Goal: Task Accomplishment & Management: Manage account settings

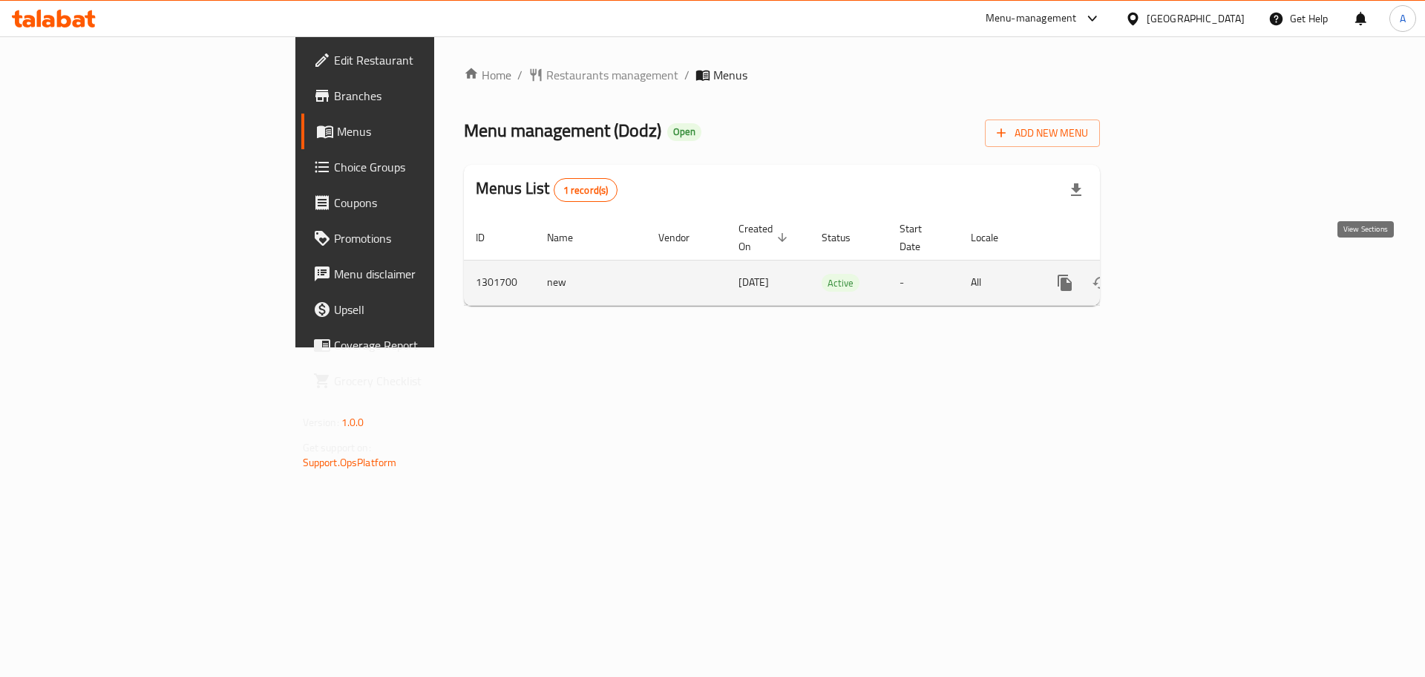
drag, startPoint x: 0, startPoint y: 0, endPoint x: 1370, endPoint y: 265, distance: 1395.0
click at [1181, 274] on icon "enhanced table" at bounding box center [1172, 283] width 18 height 18
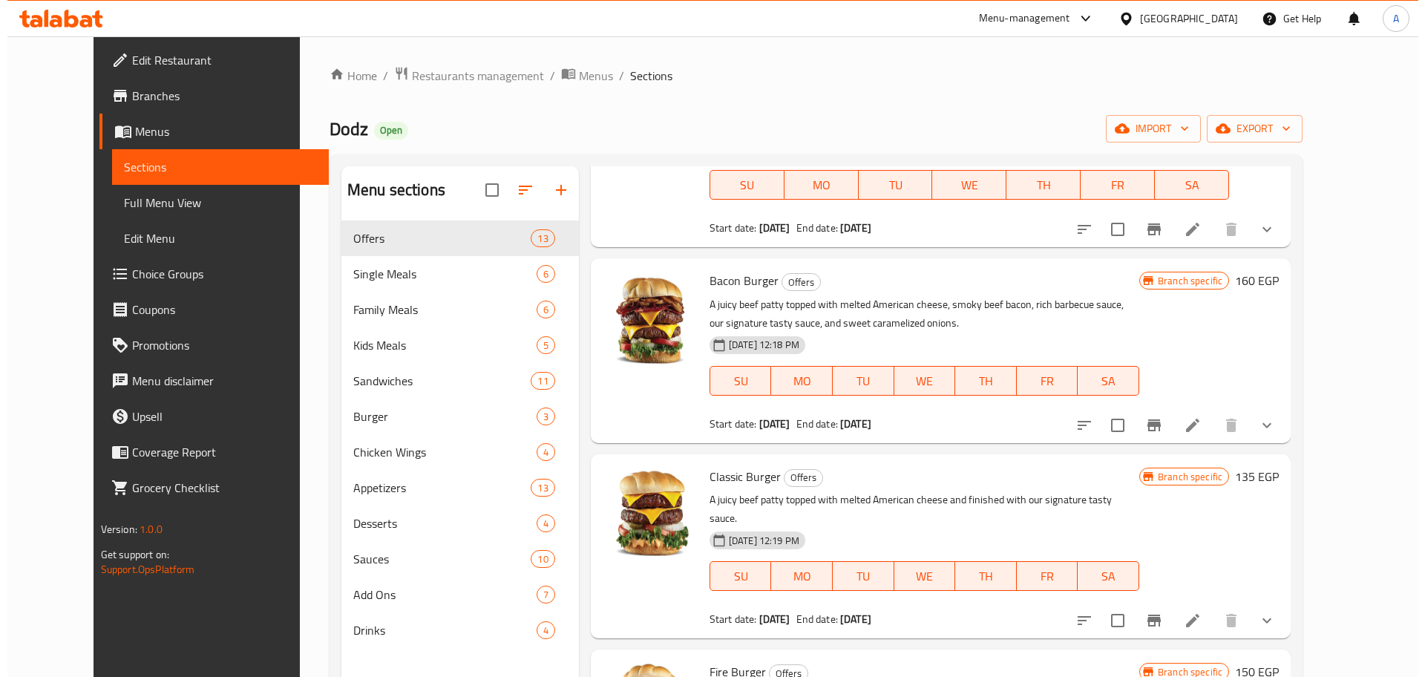
scroll to position [137, 0]
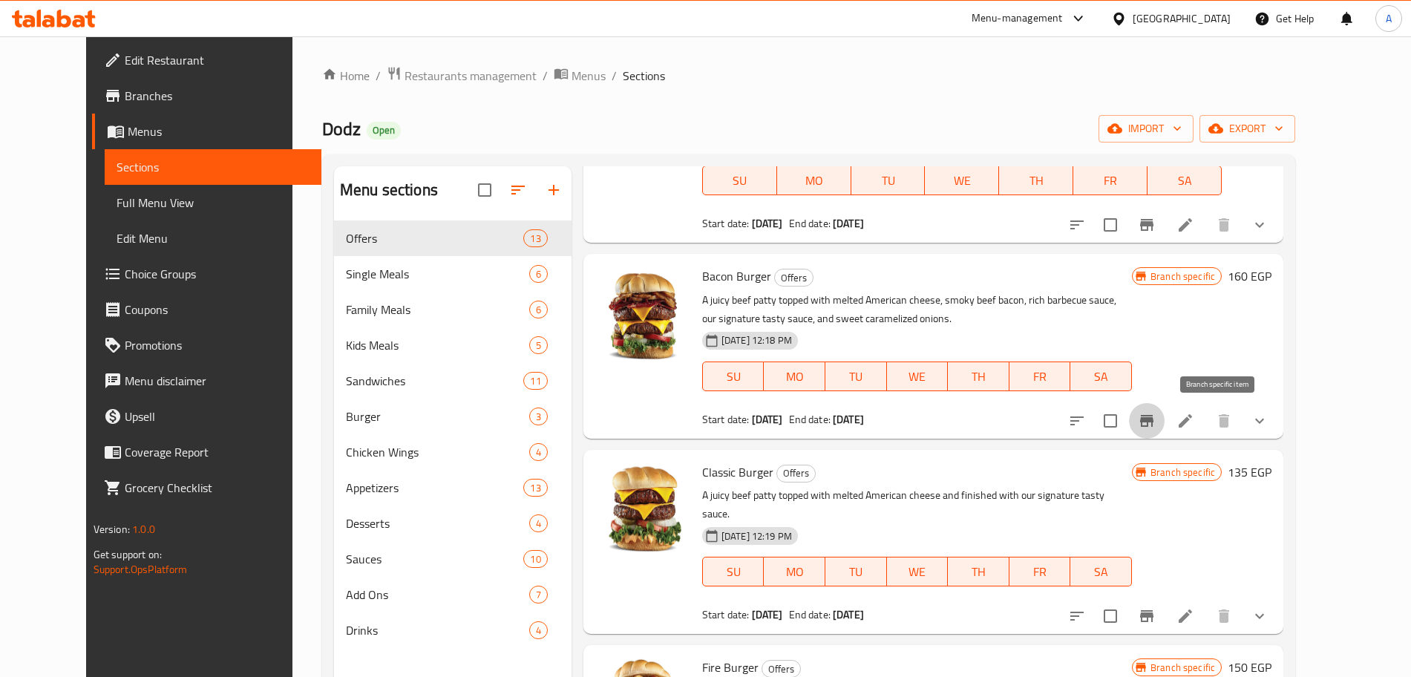
click at [1154, 419] on icon "Branch-specific-item" at bounding box center [1146, 421] width 13 height 12
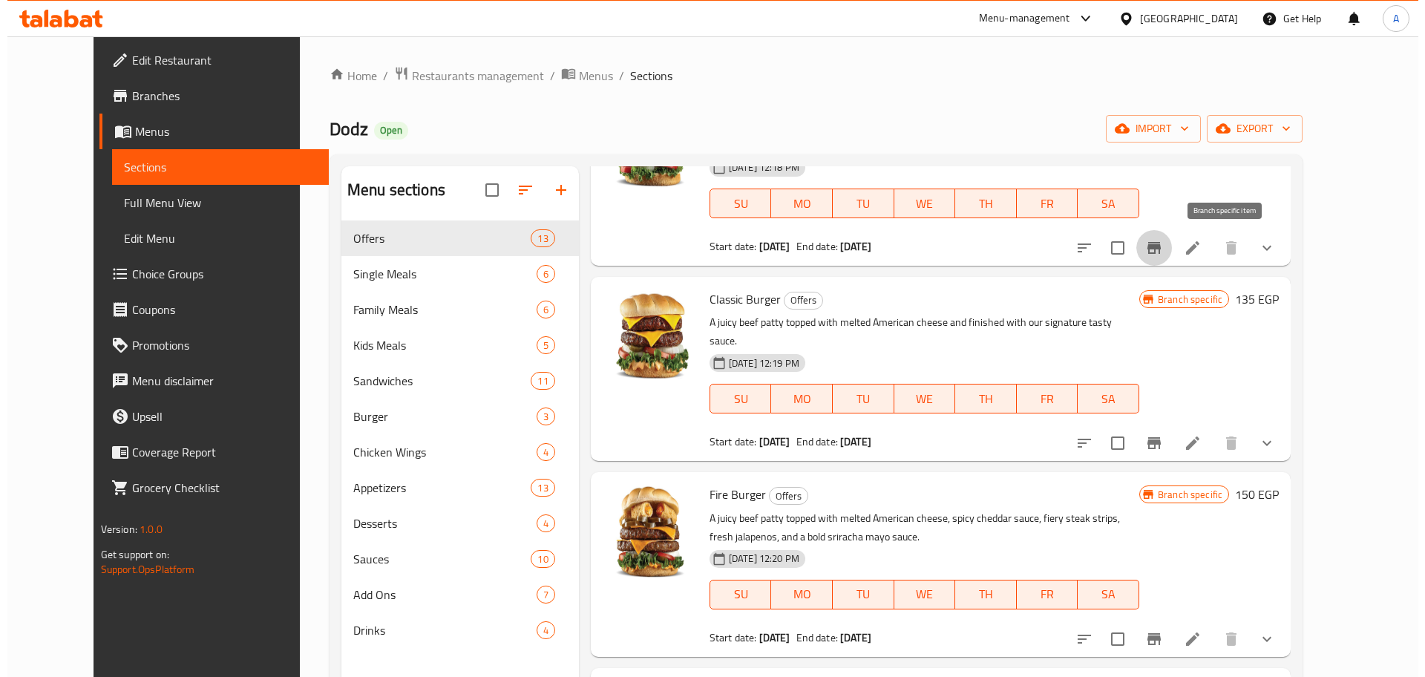
scroll to position [311, 0]
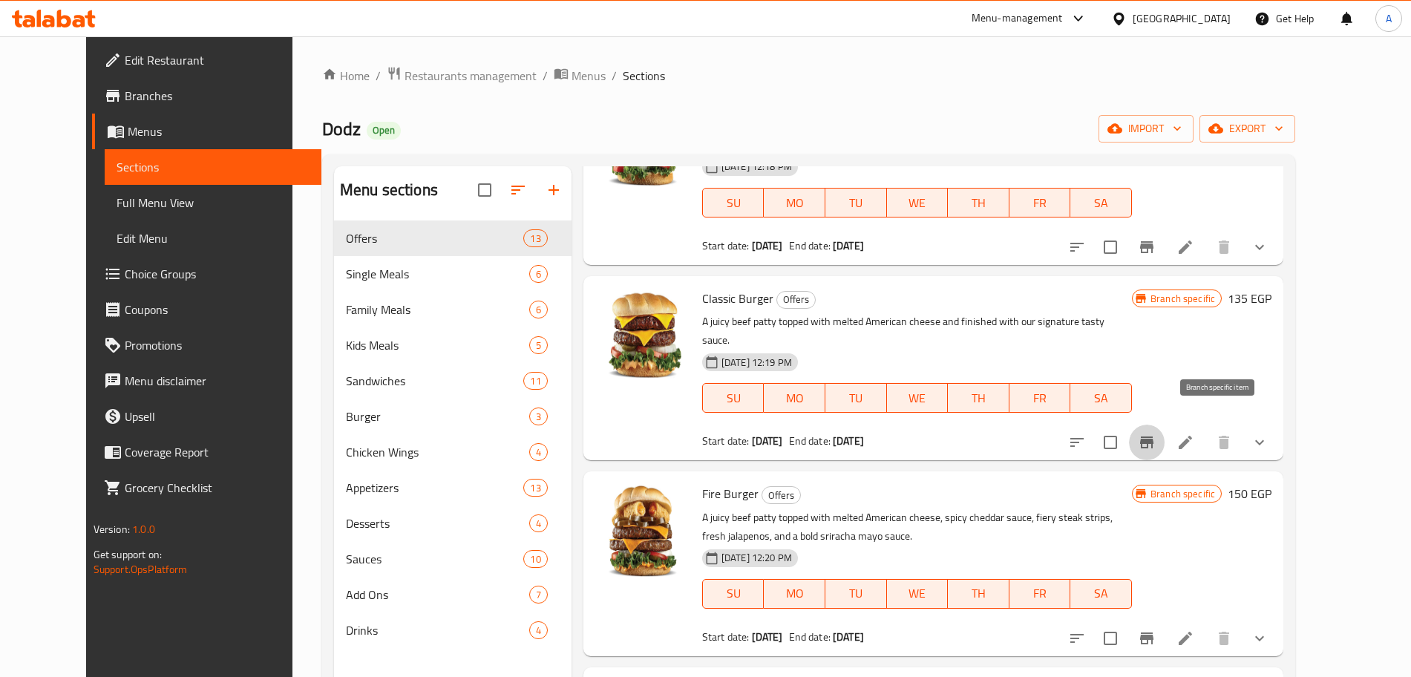
click at [1154, 437] on icon "Branch-specific-item" at bounding box center [1146, 443] width 13 height 12
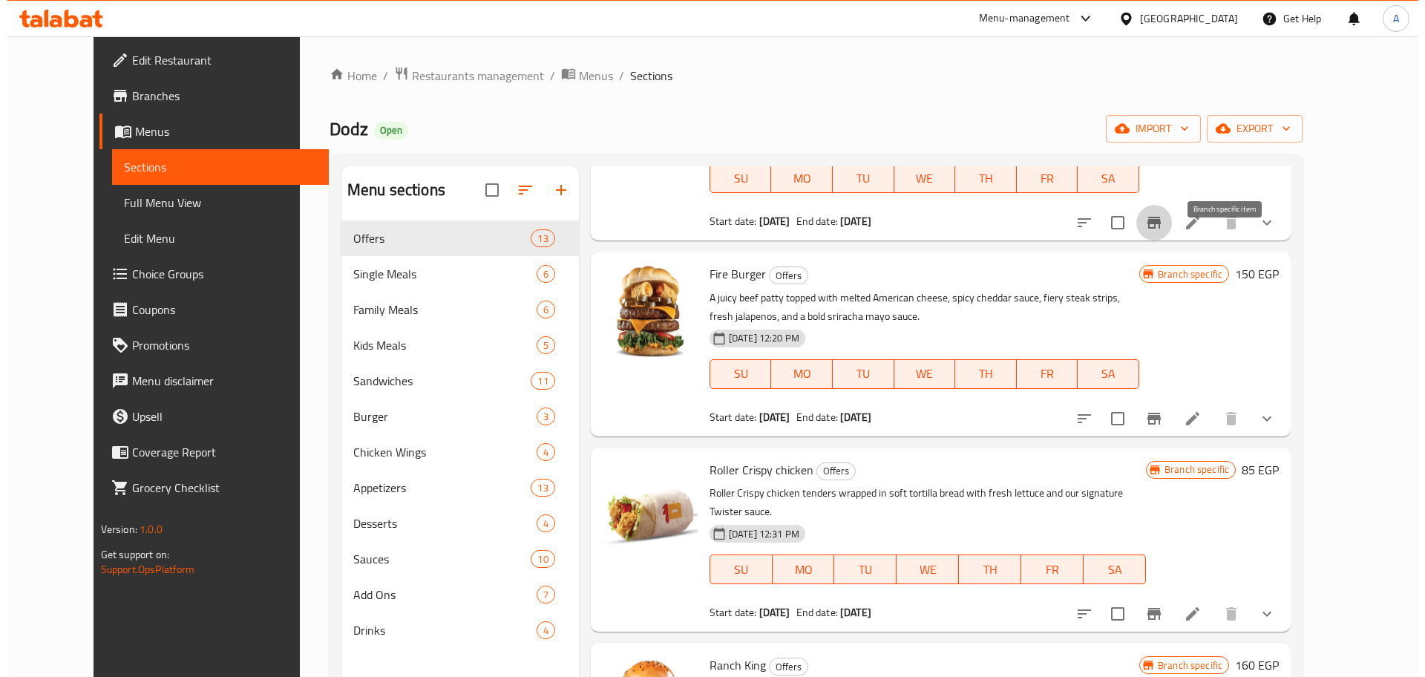
scroll to position [535, 0]
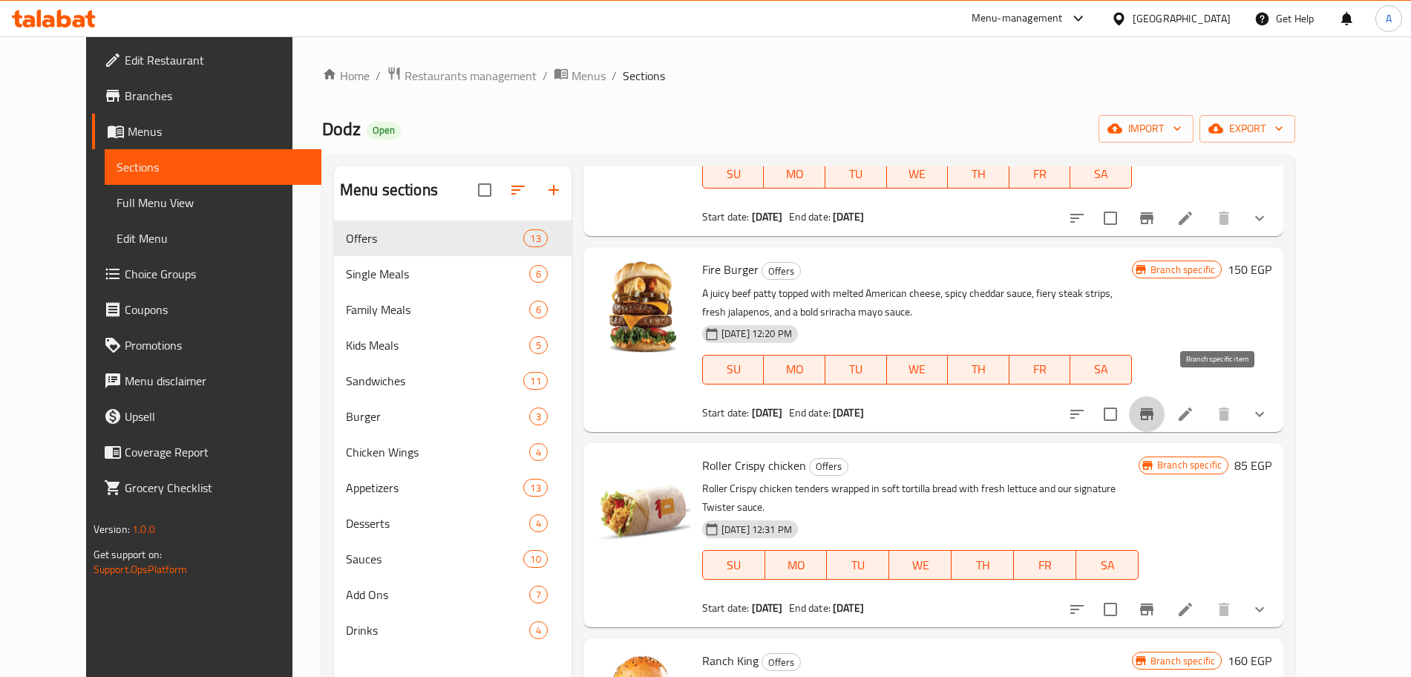
click at [1156, 405] on icon "Branch-specific-item" at bounding box center [1147, 414] width 18 height 18
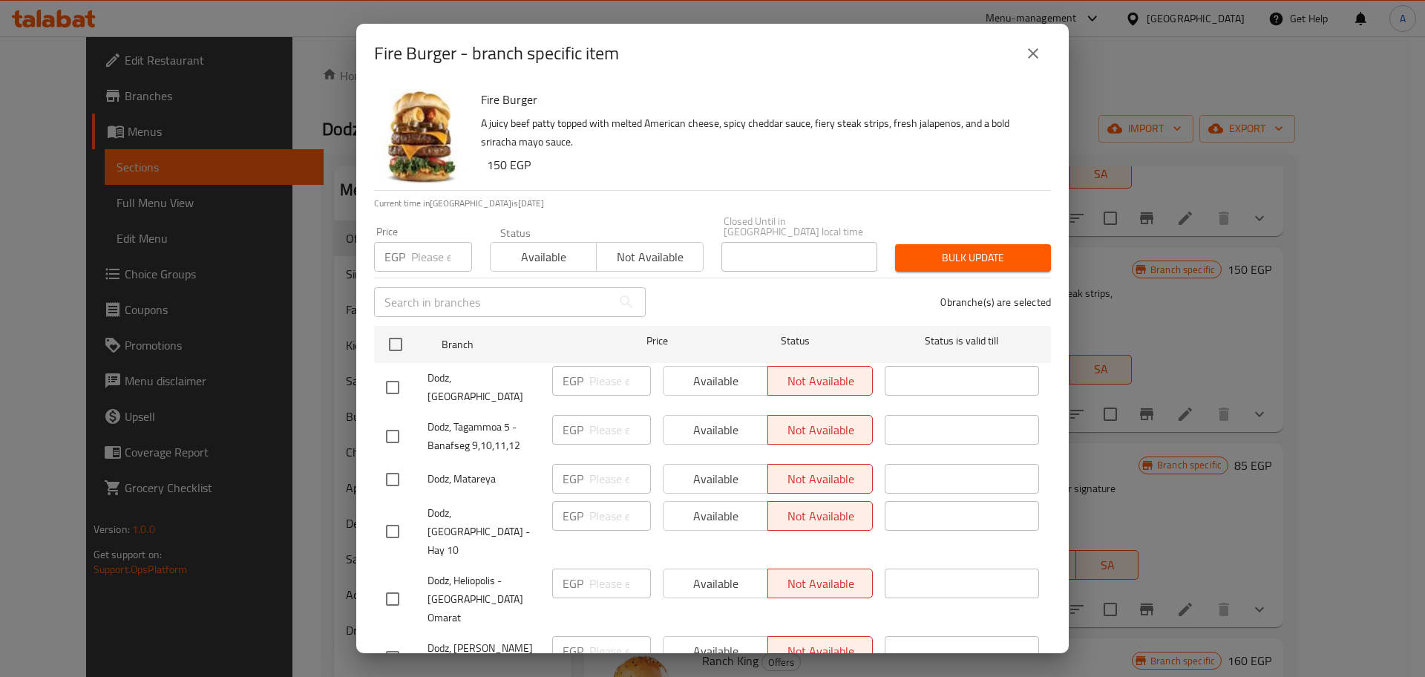
scroll to position [46, 0]
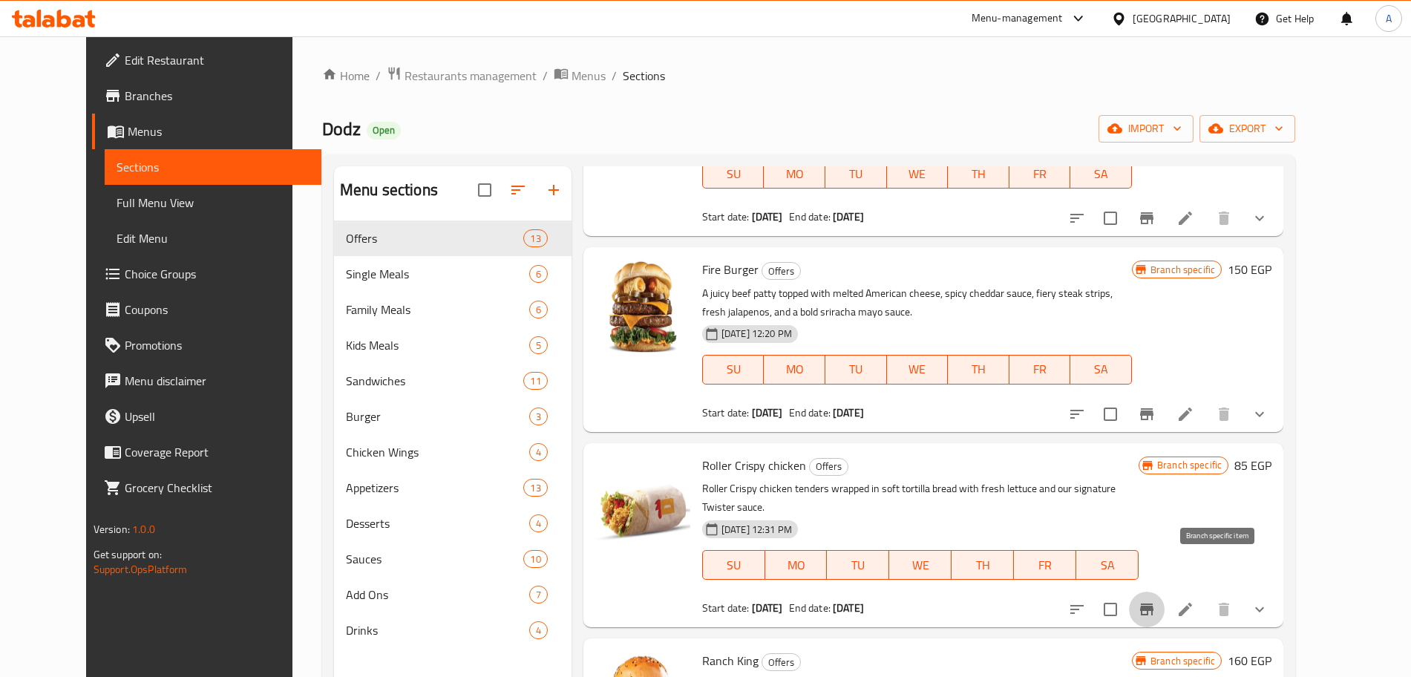
click at [1156, 601] on icon "Branch-specific-item" at bounding box center [1147, 610] width 18 height 18
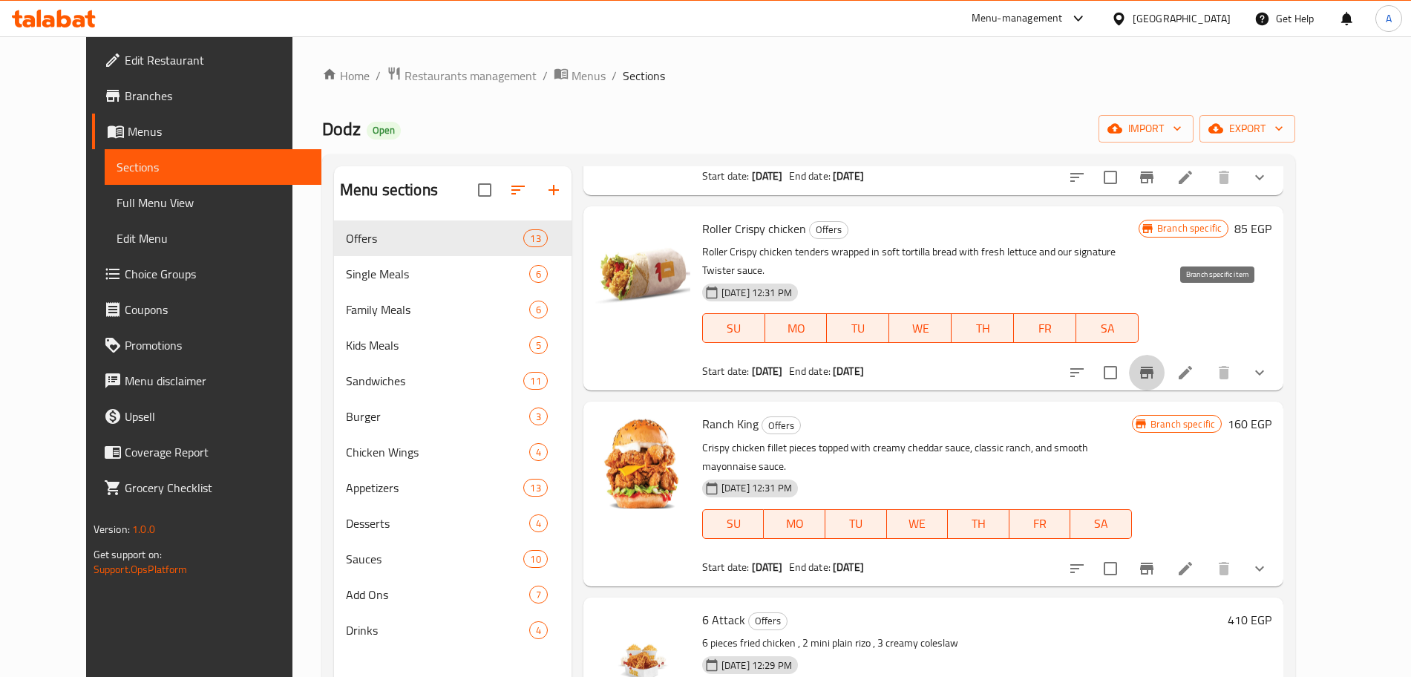
scroll to position [797, 0]
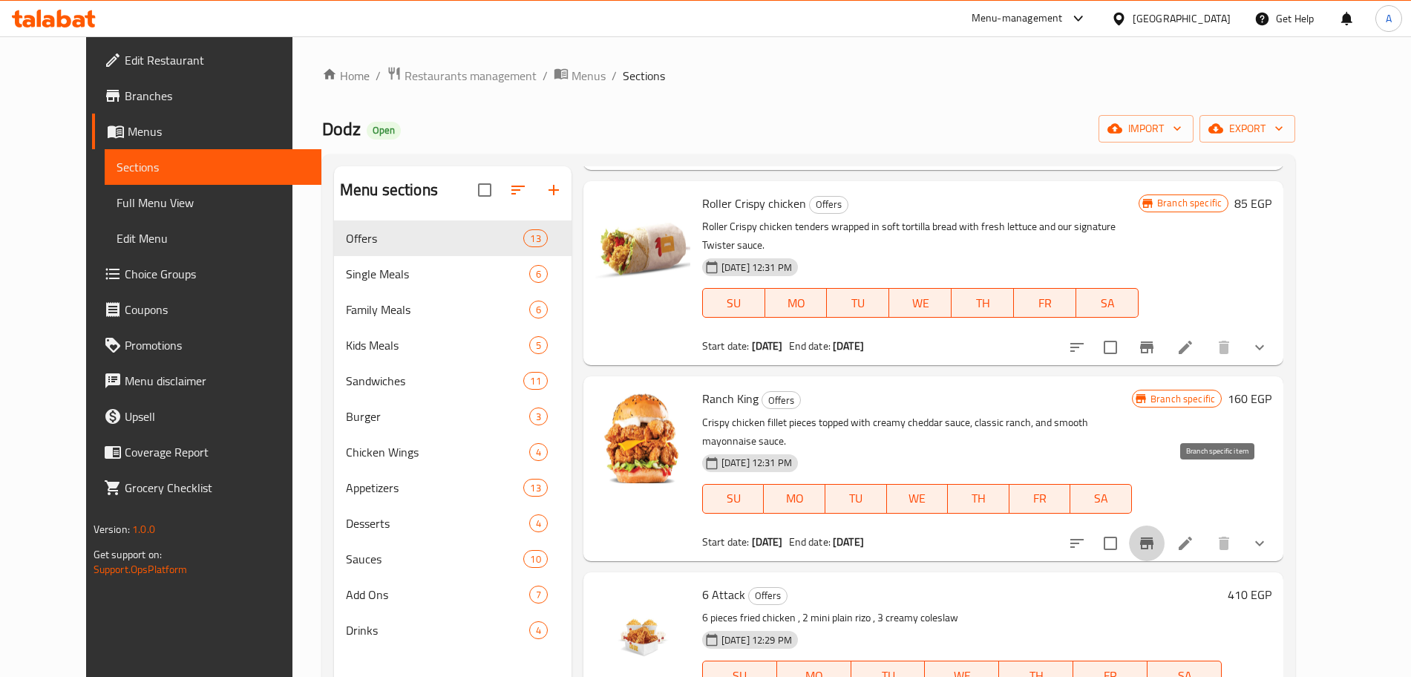
click at [1154, 537] on icon "Branch-specific-item" at bounding box center [1146, 543] width 13 height 12
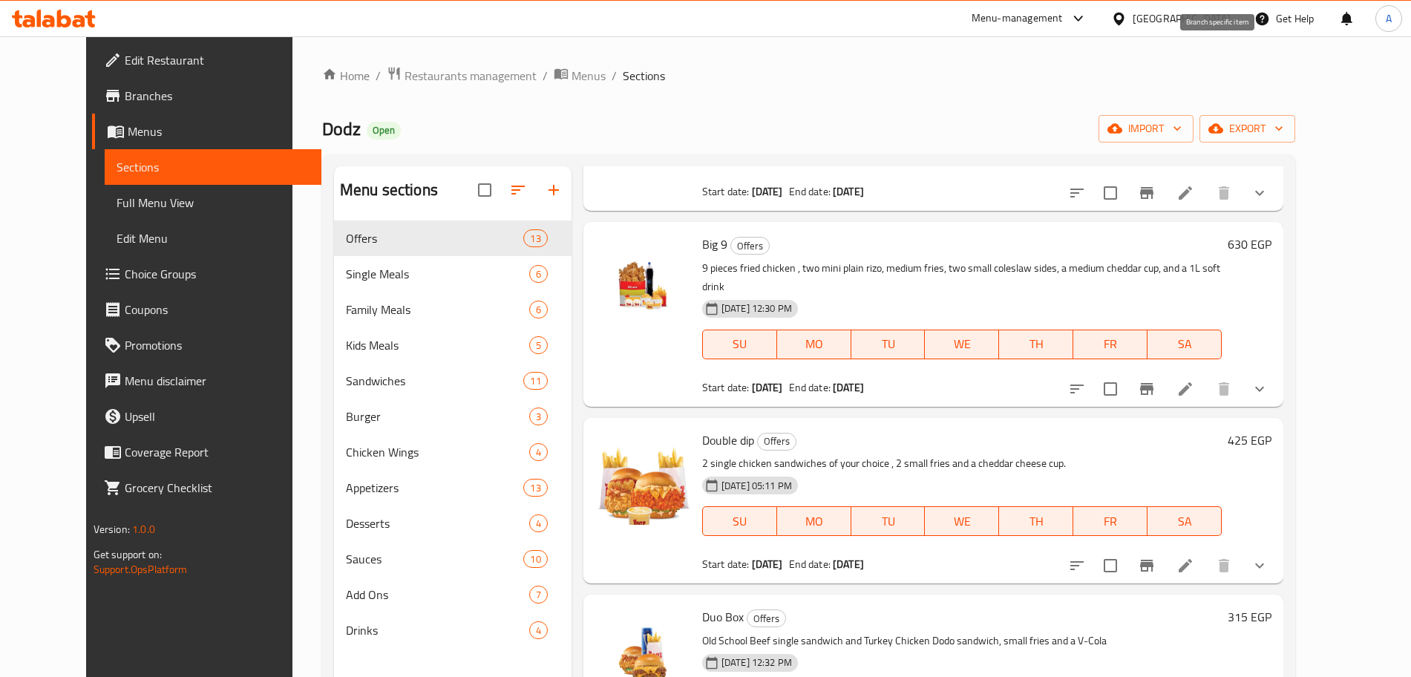
scroll to position [1330, 0]
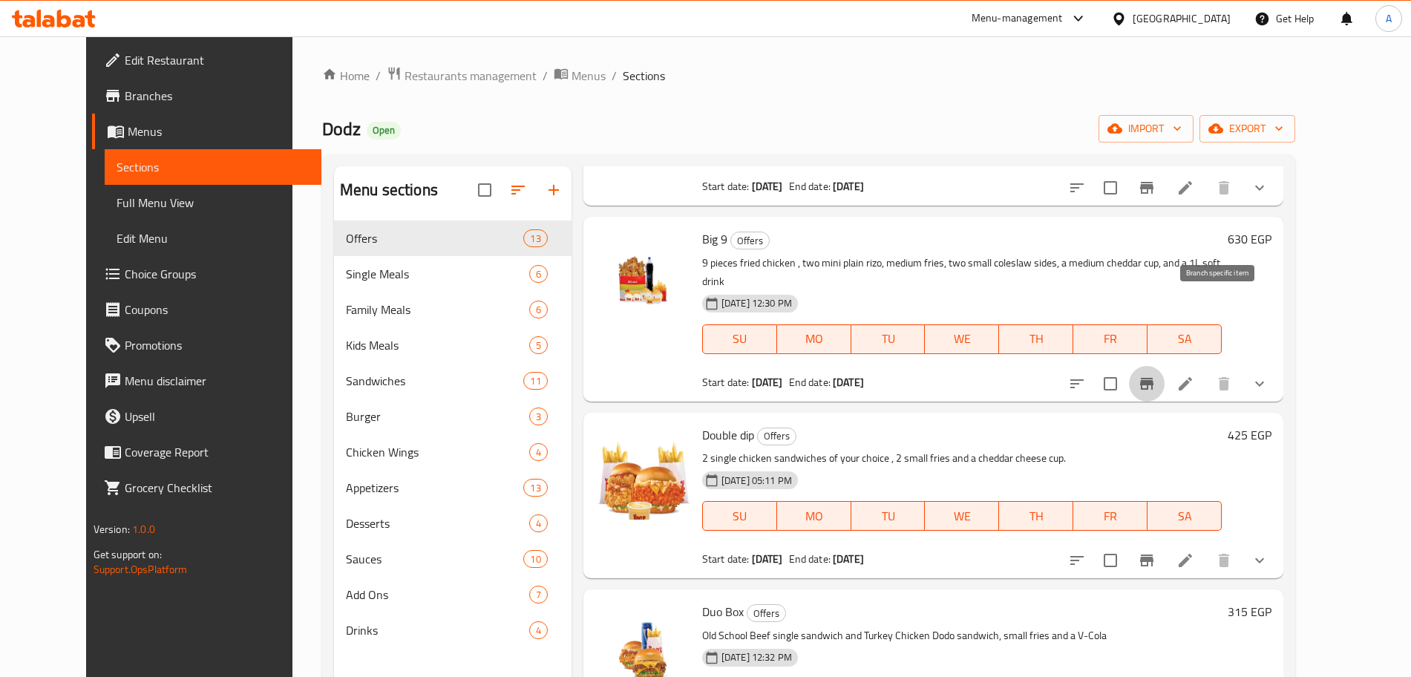
click at [1156, 375] on icon "Branch-specific-item" at bounding box center [1147, 384] width 18 height 18
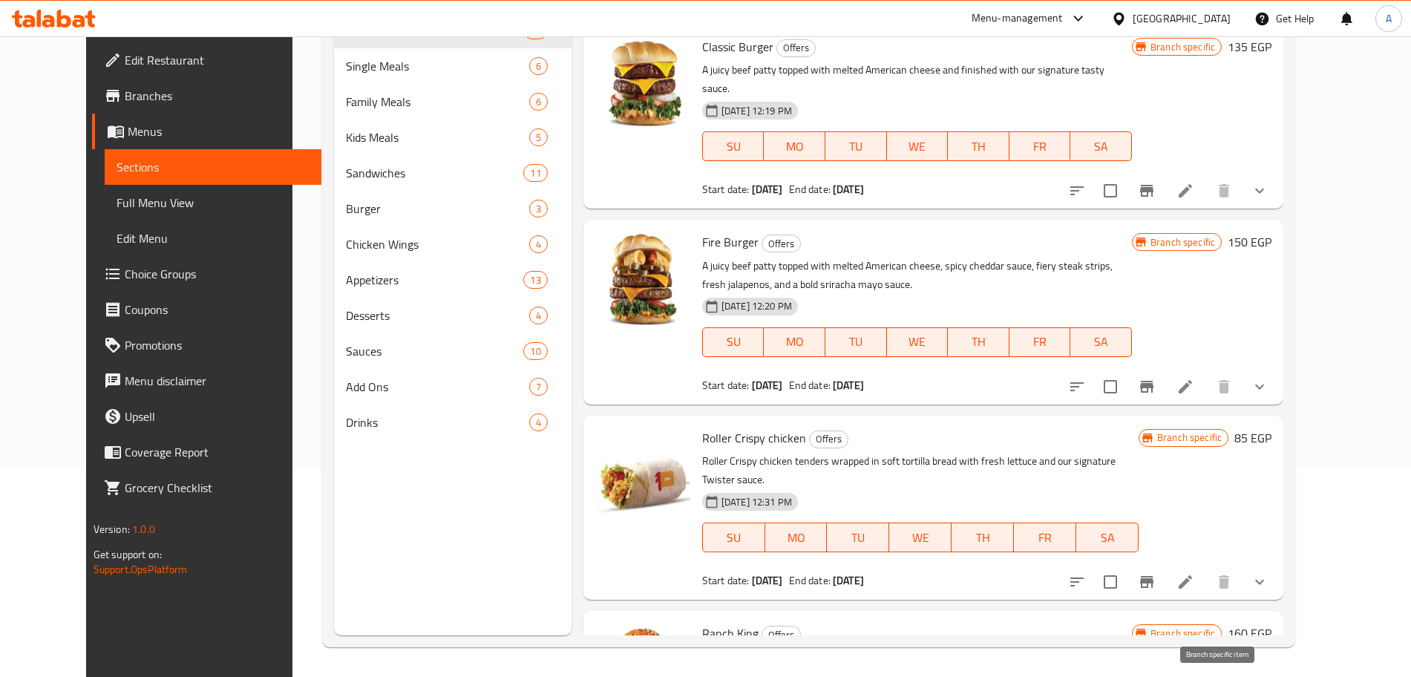
scroll to position [353, 0]
click at [1269, 575] on icon "show more" at bounding box center [1260, 584] width 18 height 18
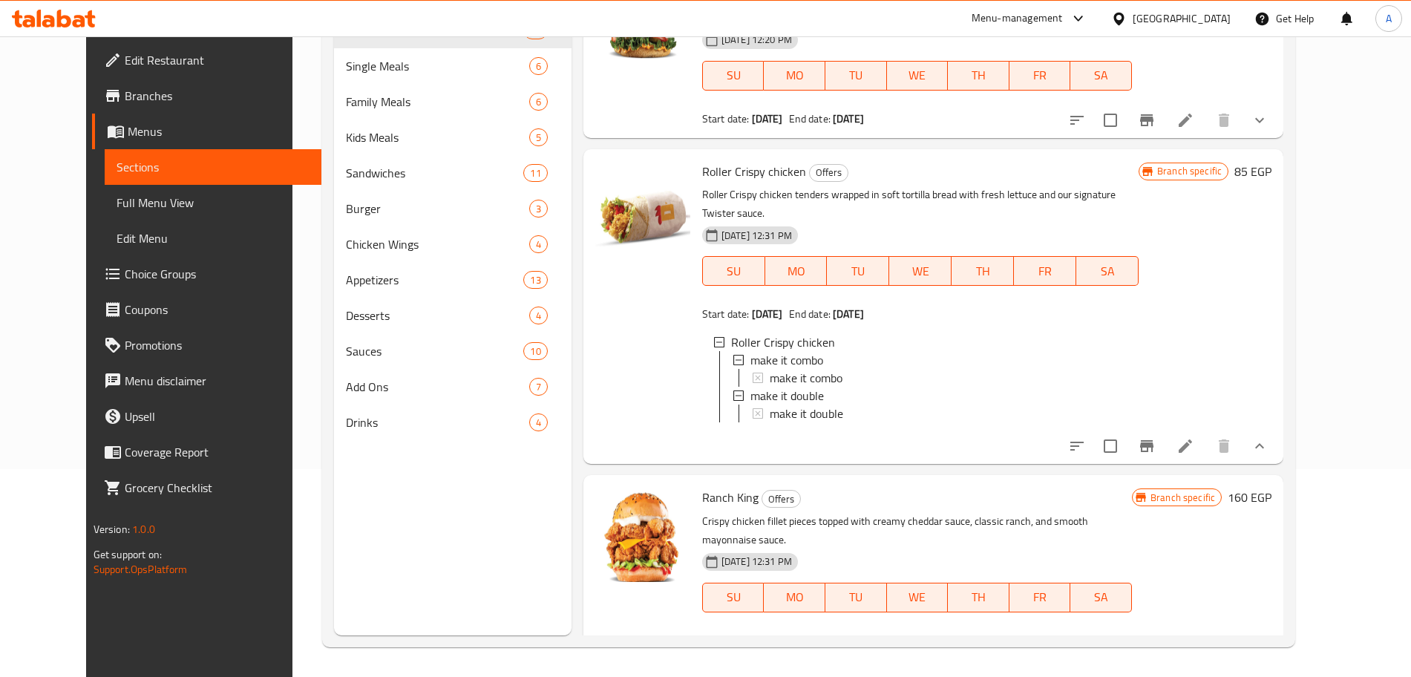
scroll to position [632, 0]
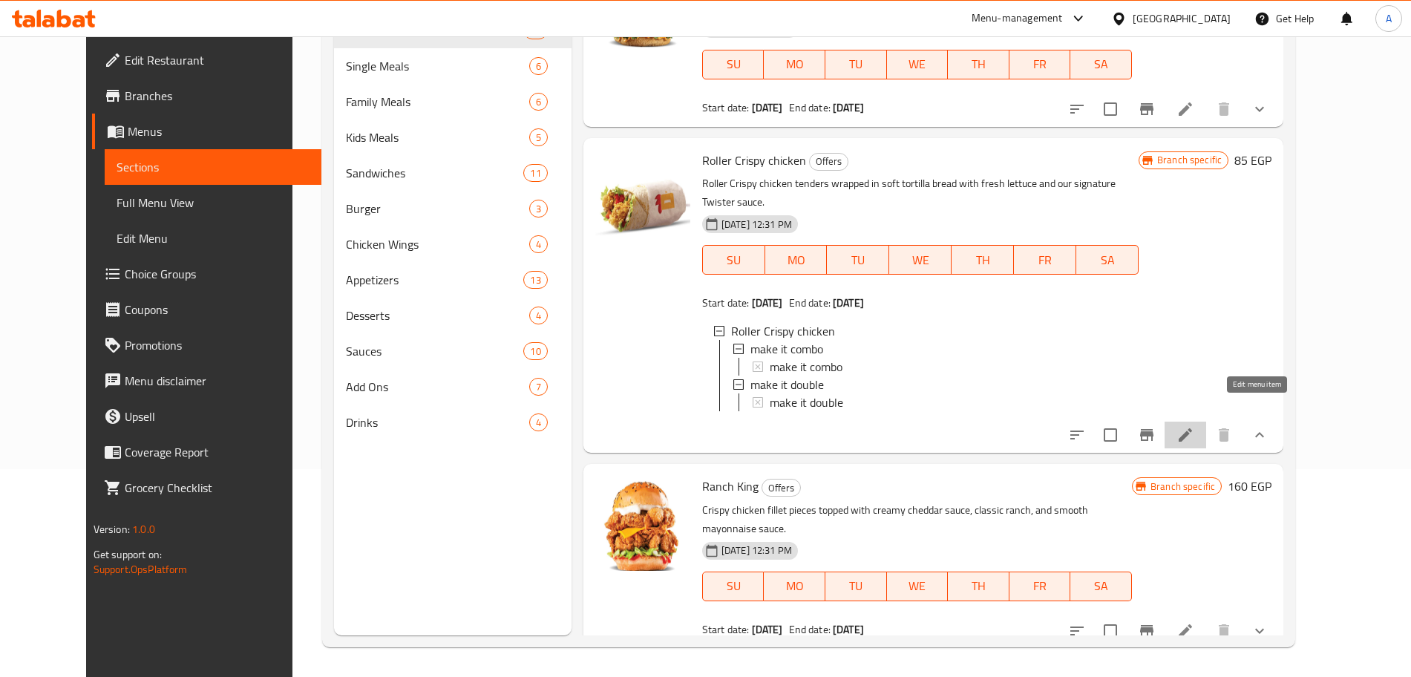
click at [1194, 426] on icon at bounding box center [1186, 435] width 18 height 18
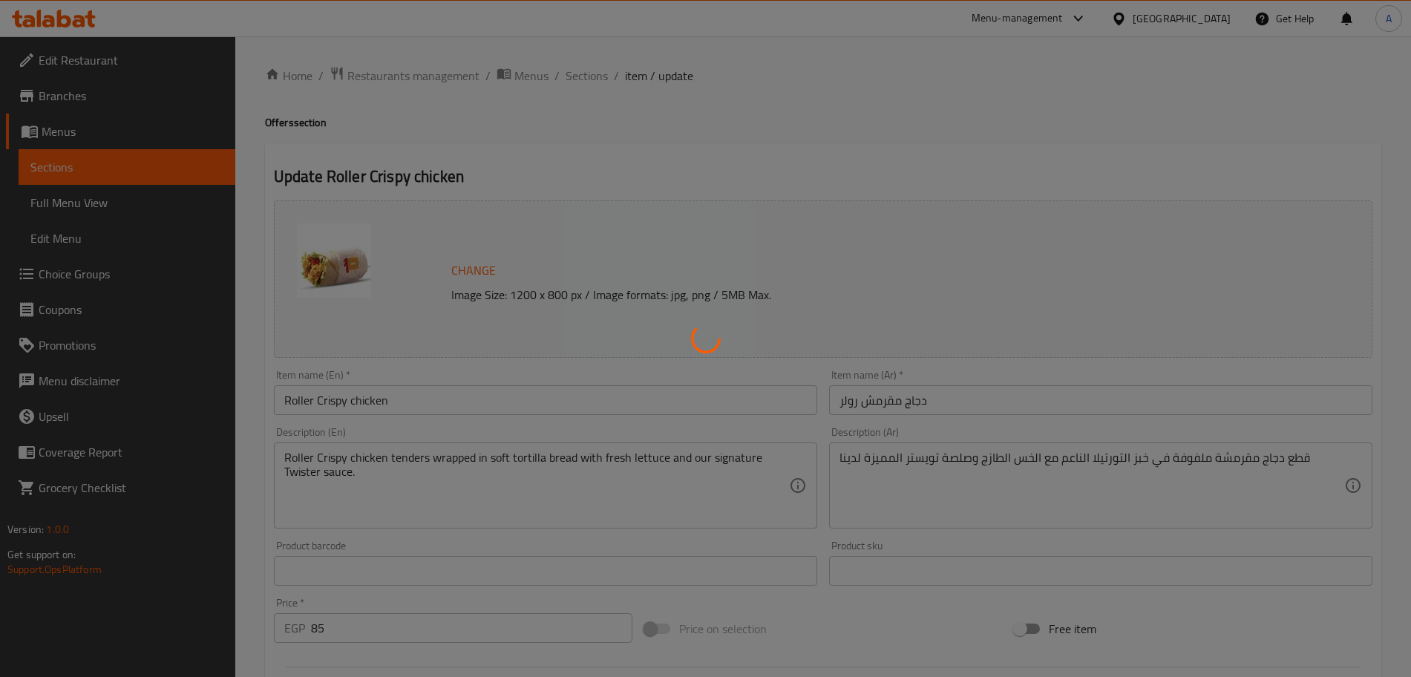
type input "اجعلها كومبو"
type input "0"
type input "اجعلها دابل"
type input "0"
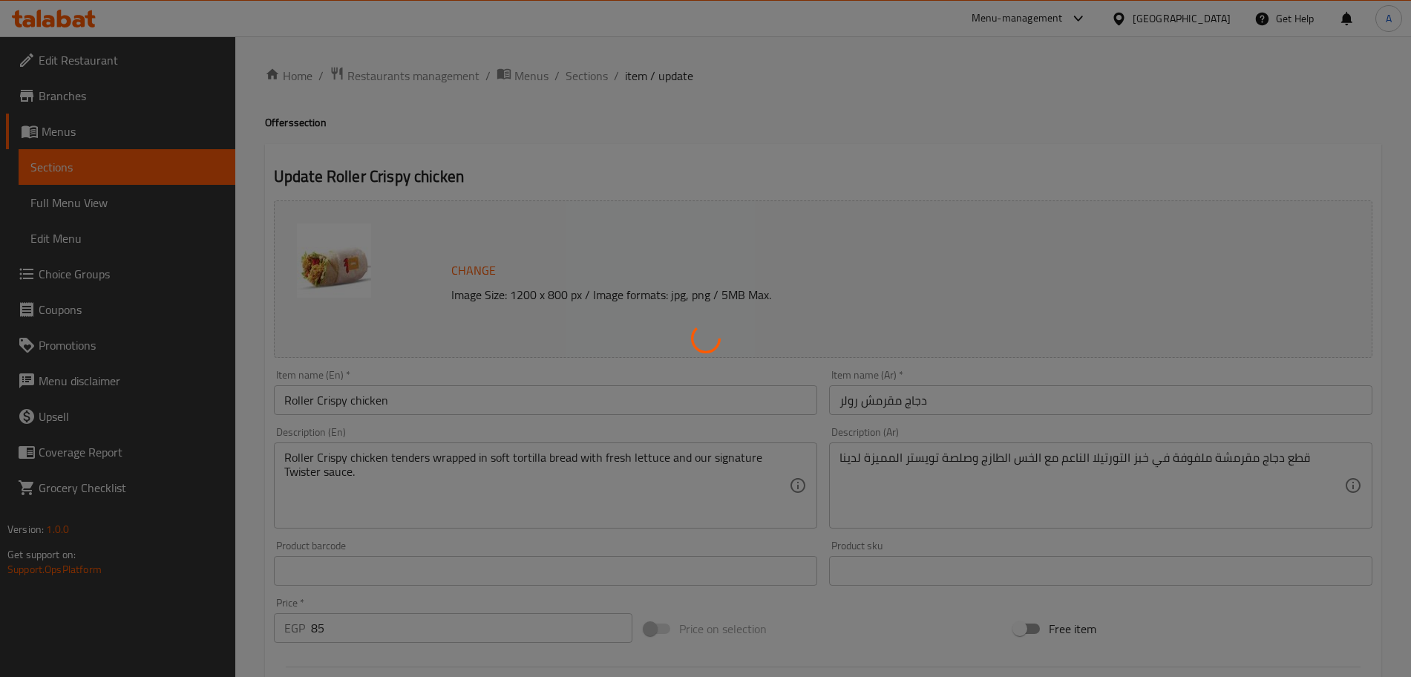
type input "0"
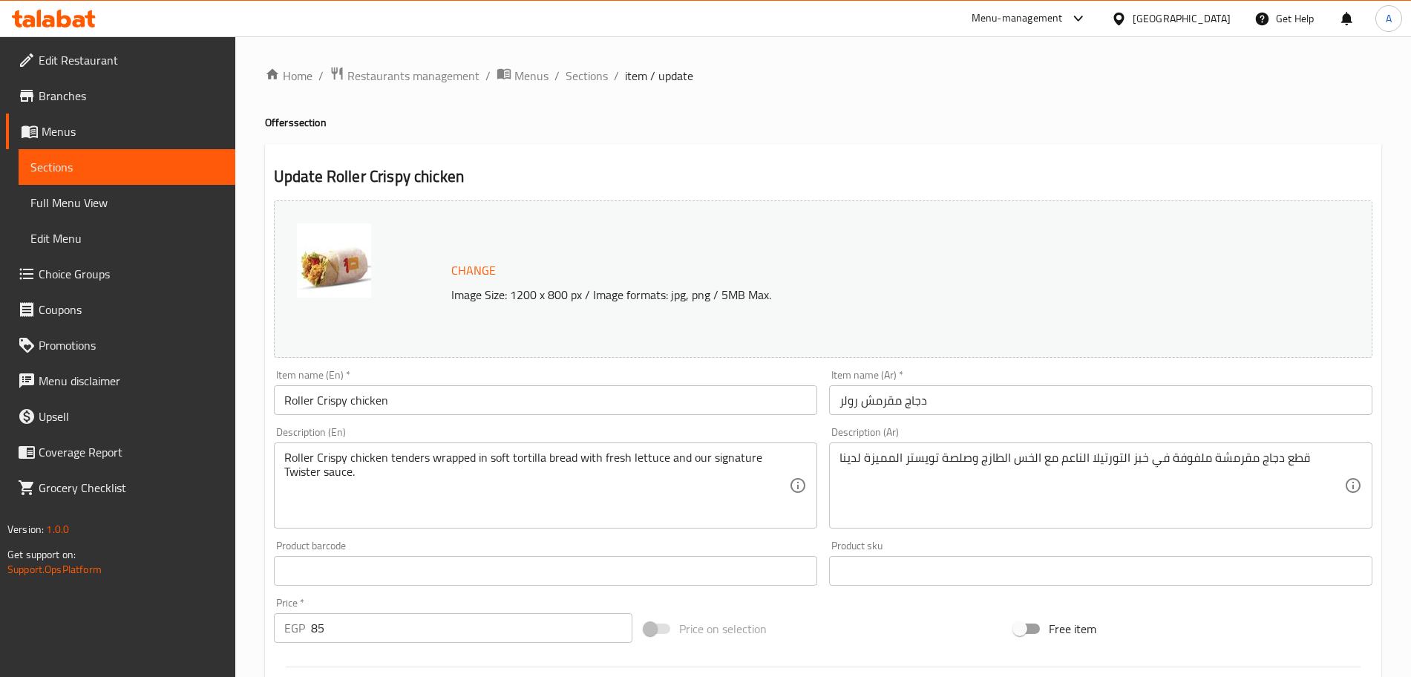
scroll to position [479, 0]
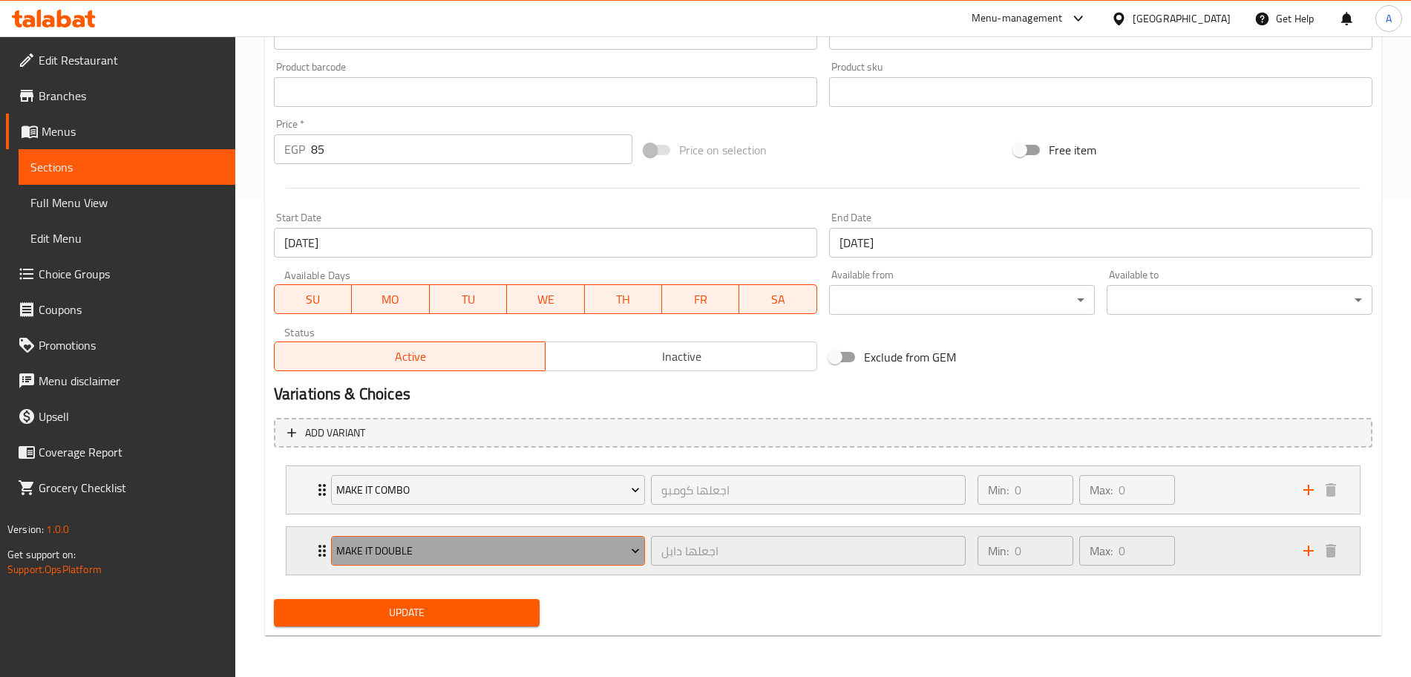
click at [636, 549] on icon "Expand" at bounding box center [635, 550] width 15 height 15
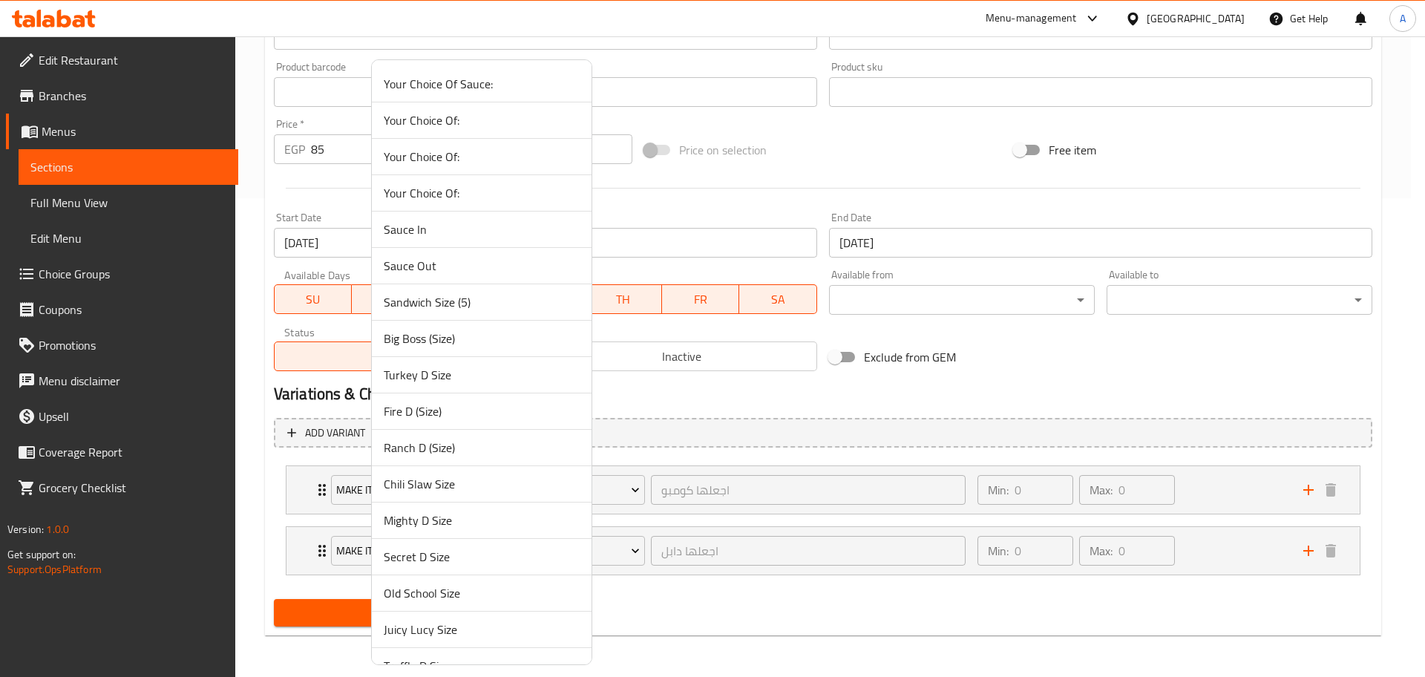
click at [729, 589] on div at bounding box center [712, 338] width 1425 height 677
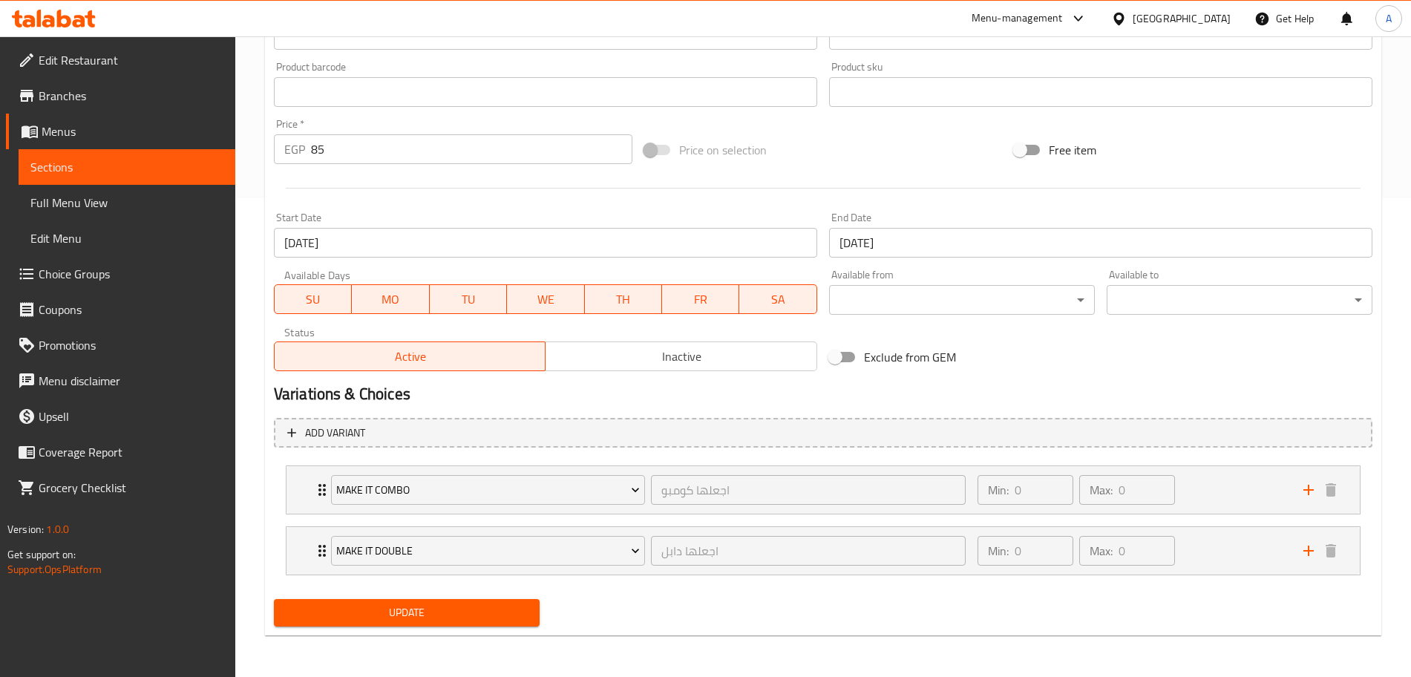
click at [94, 269] on span "Choice Groups" at bounding box center [131, 274] width 185 height 18
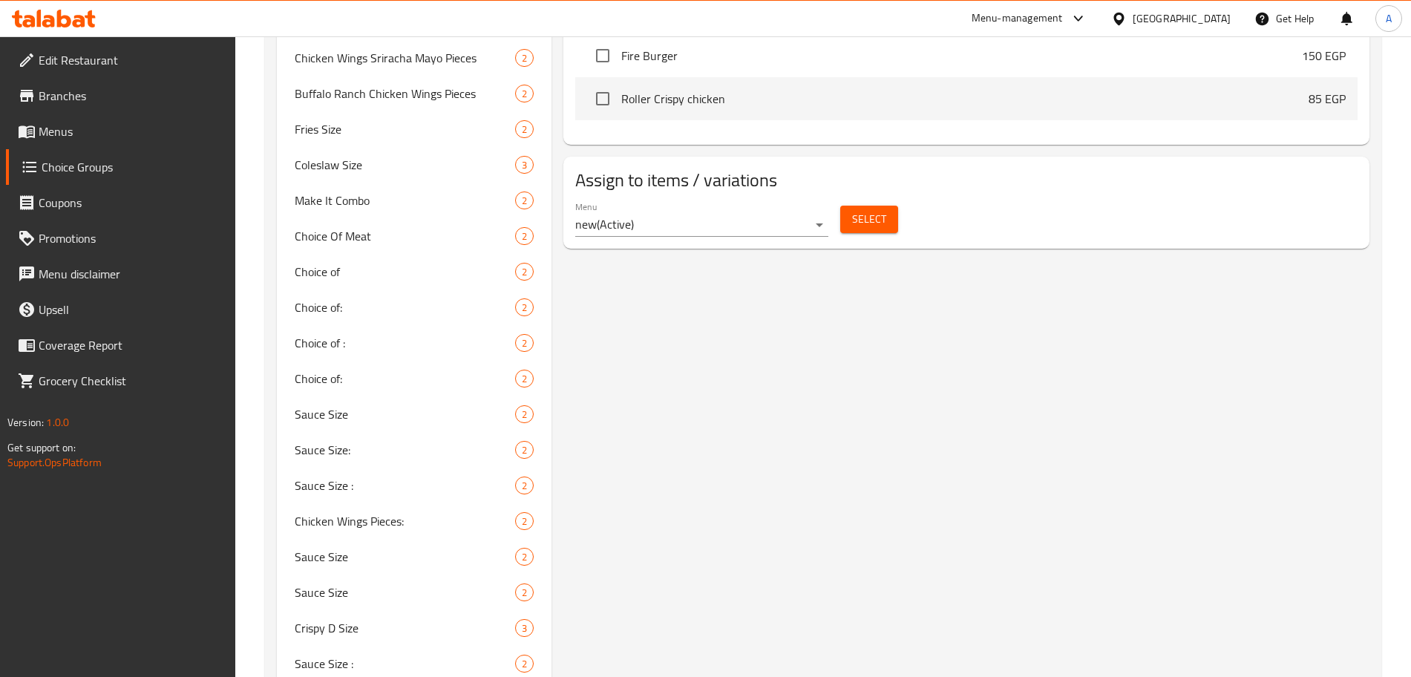
scroll to position [1128, 0]
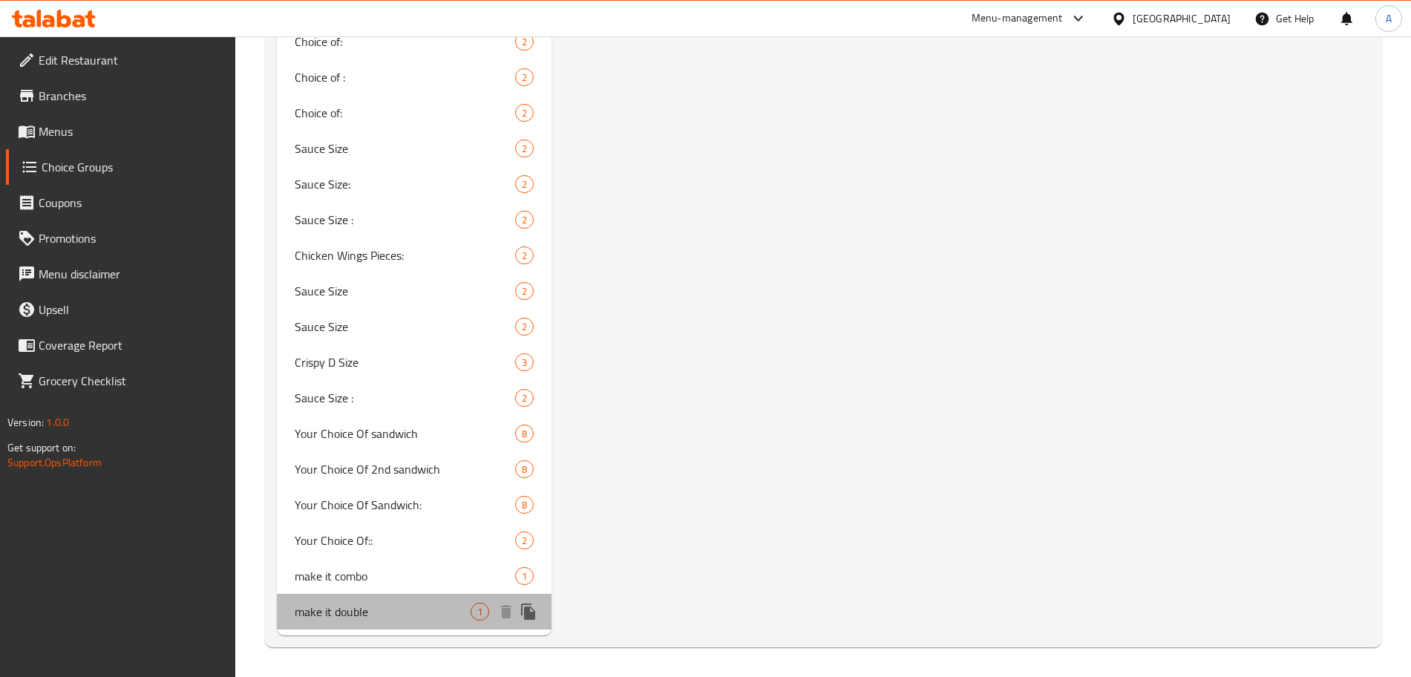
click at [385, 611] on span "make it double" at bounding box center [383, 612] width 176 height 18
type input "make it double"
type input "اجعلها دابل"
type input "0"
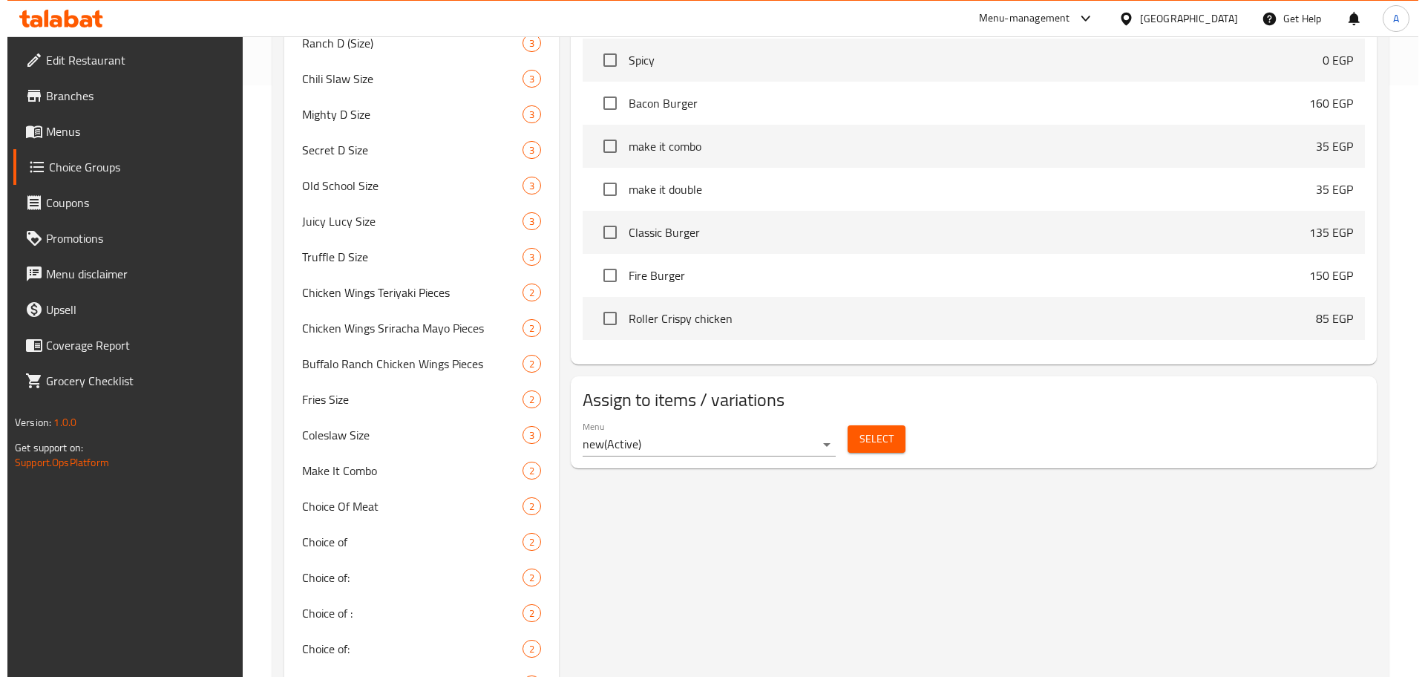
scroll to position [597, 0]
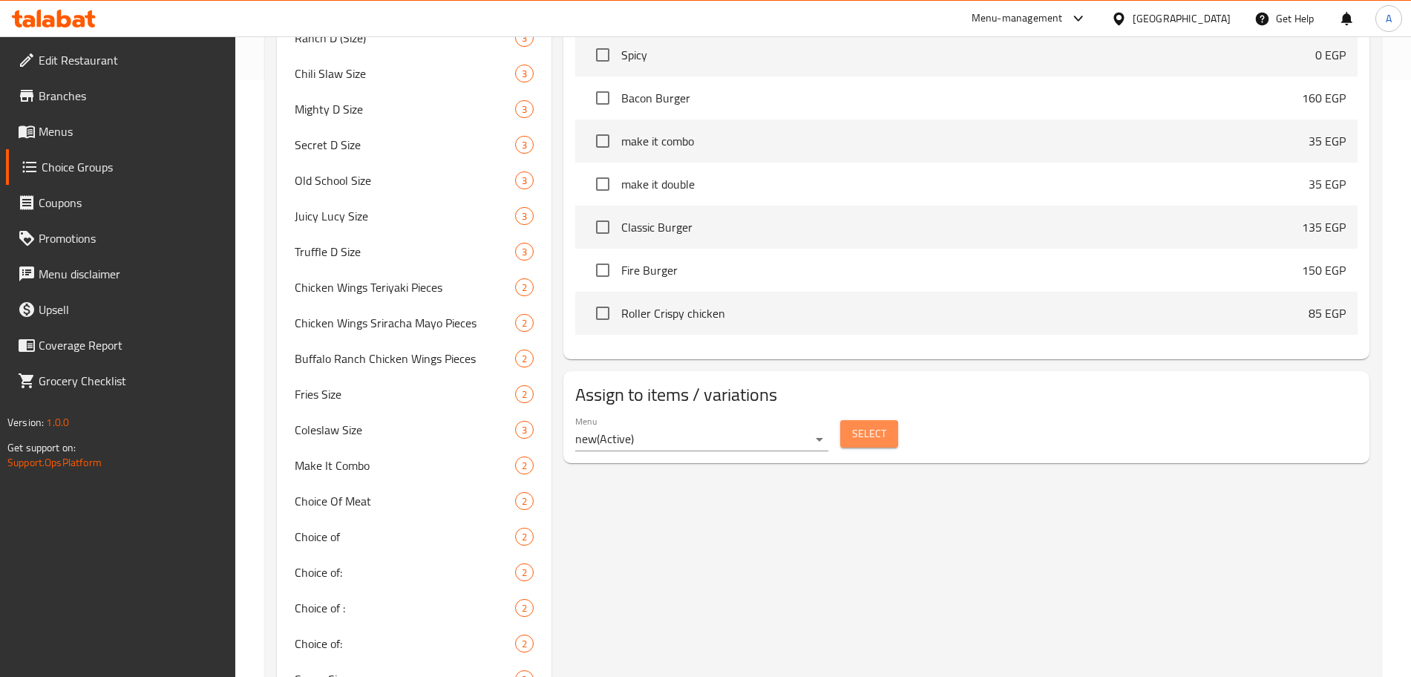
click at [878, 425] on span "Select" at bounding box center [869, 434] width 34 height 19
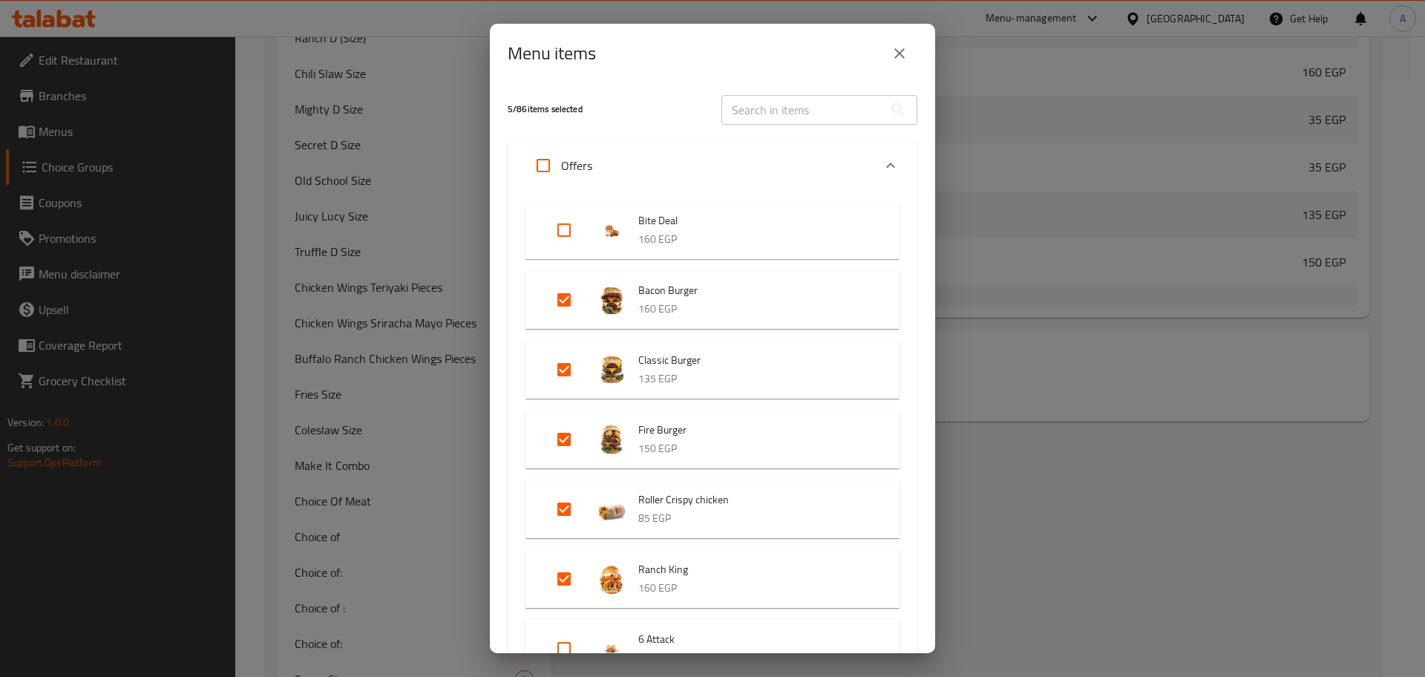
scroll to position [267, 0]
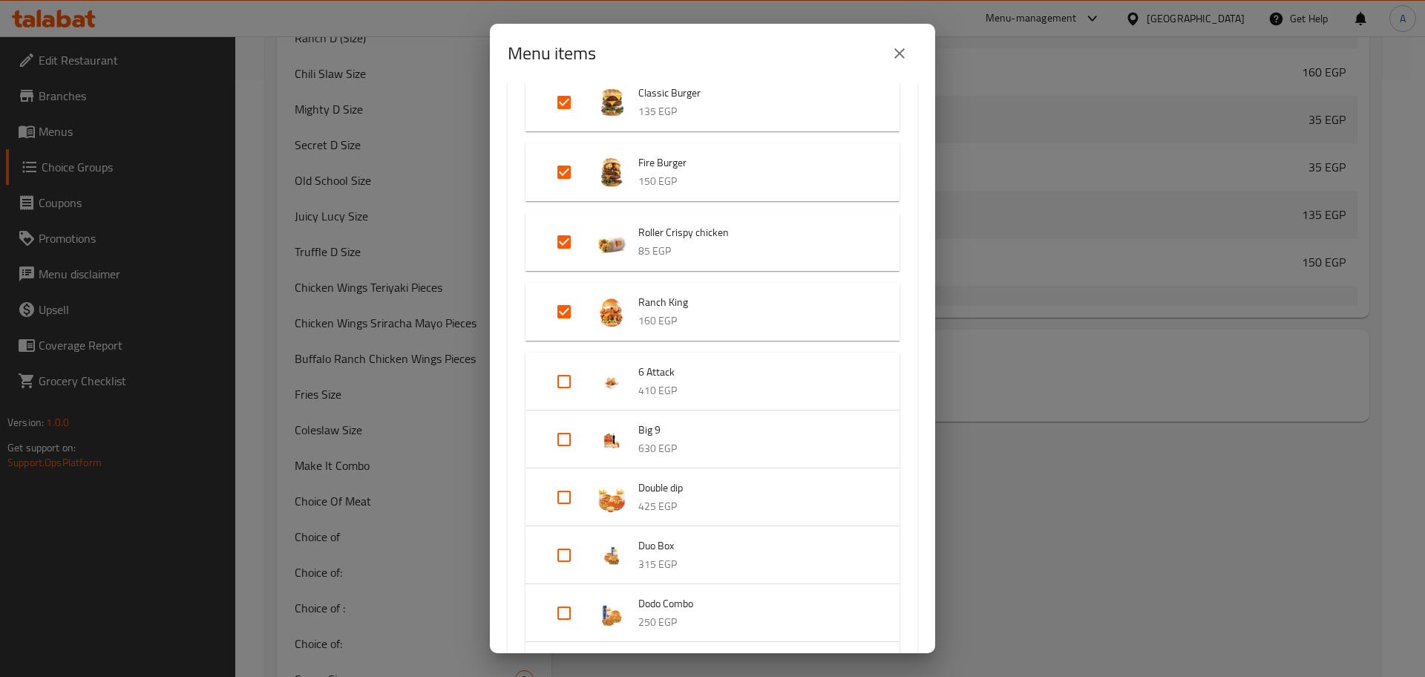
click at [564, 240] on input "Expand" at bounding box center [564, 242] width 36 height 36
checkbox input "false"
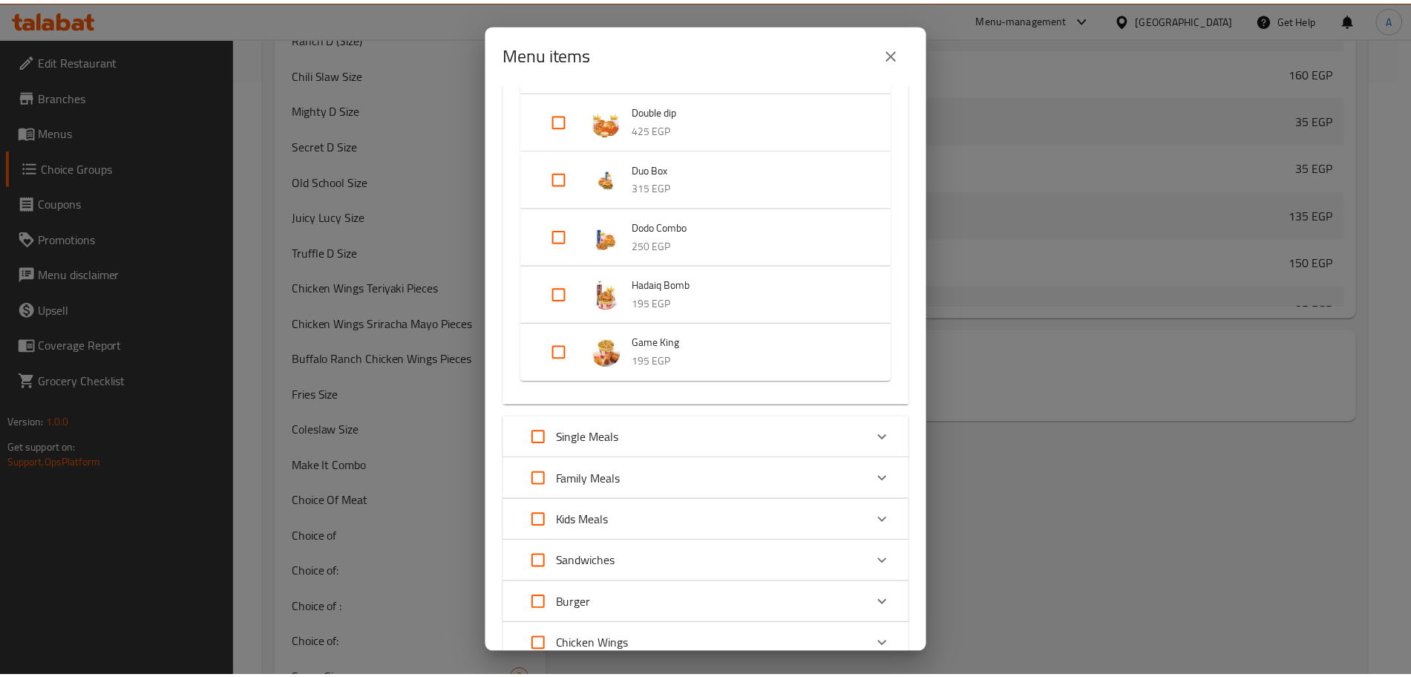
scroll to position [968, 0]
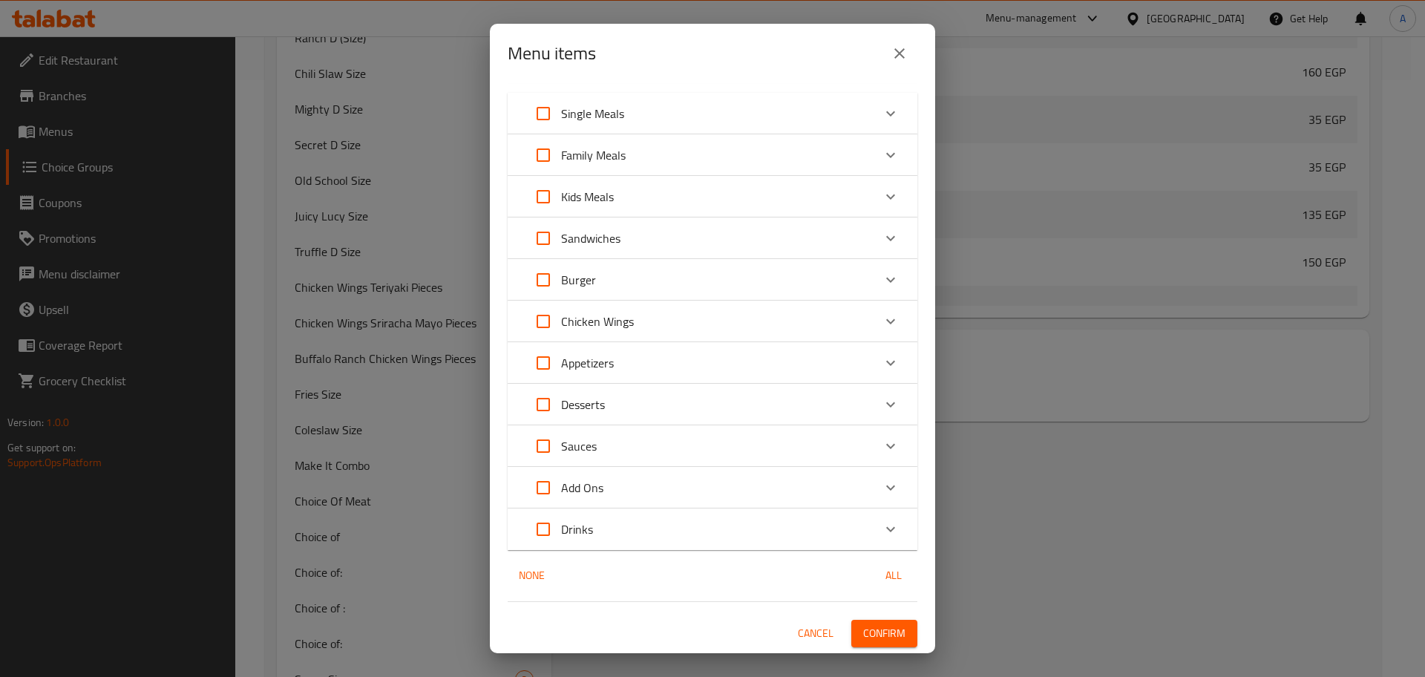
click at [871, 630] on span "Confirm" at bounding box center [884, 633] width 42 height 19
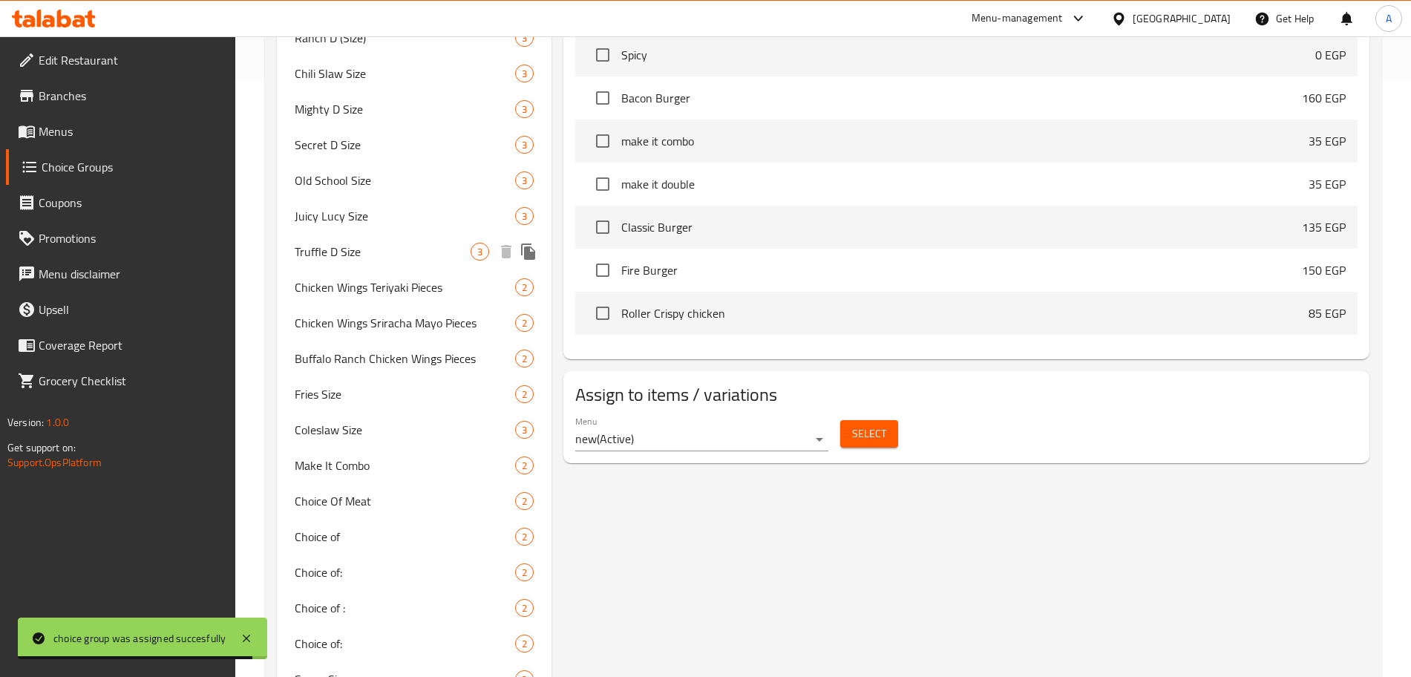
scroll to position [0, 0]
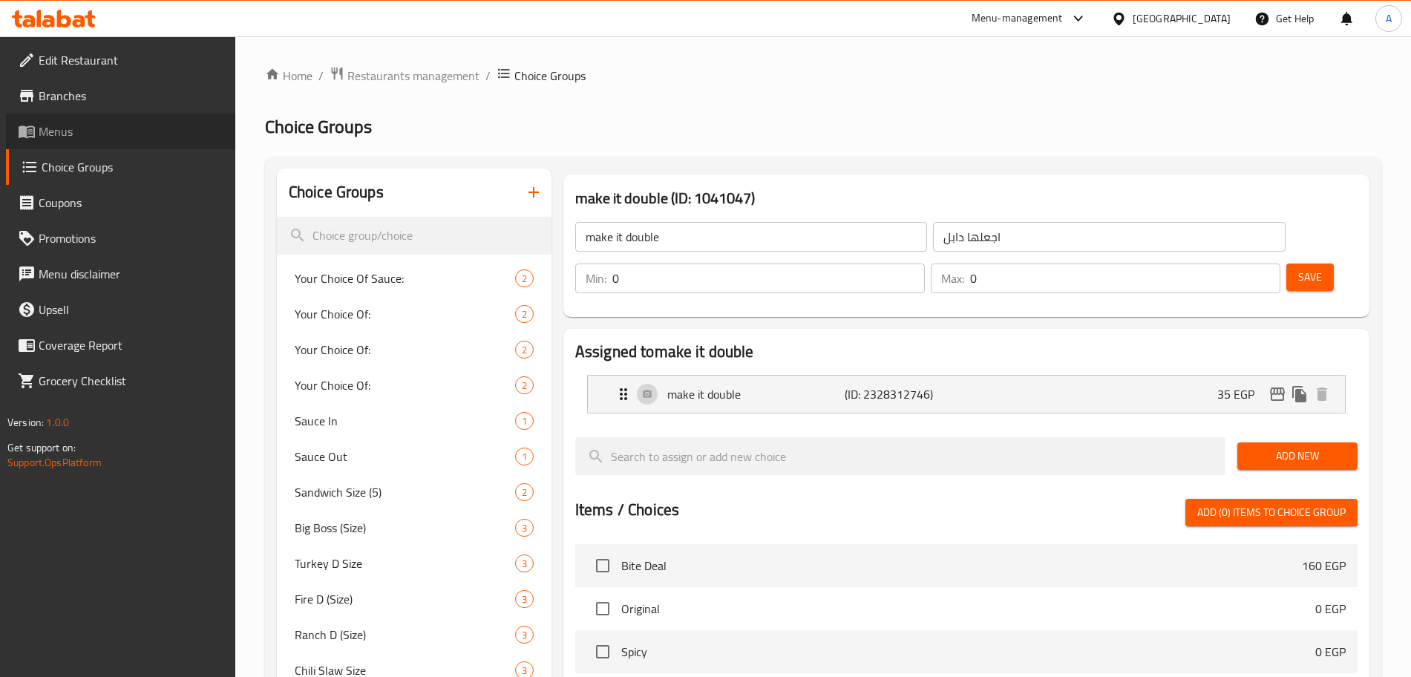
click at [89, 130] on span "Menus" at bounding box center [131, 131] width 185 height 18
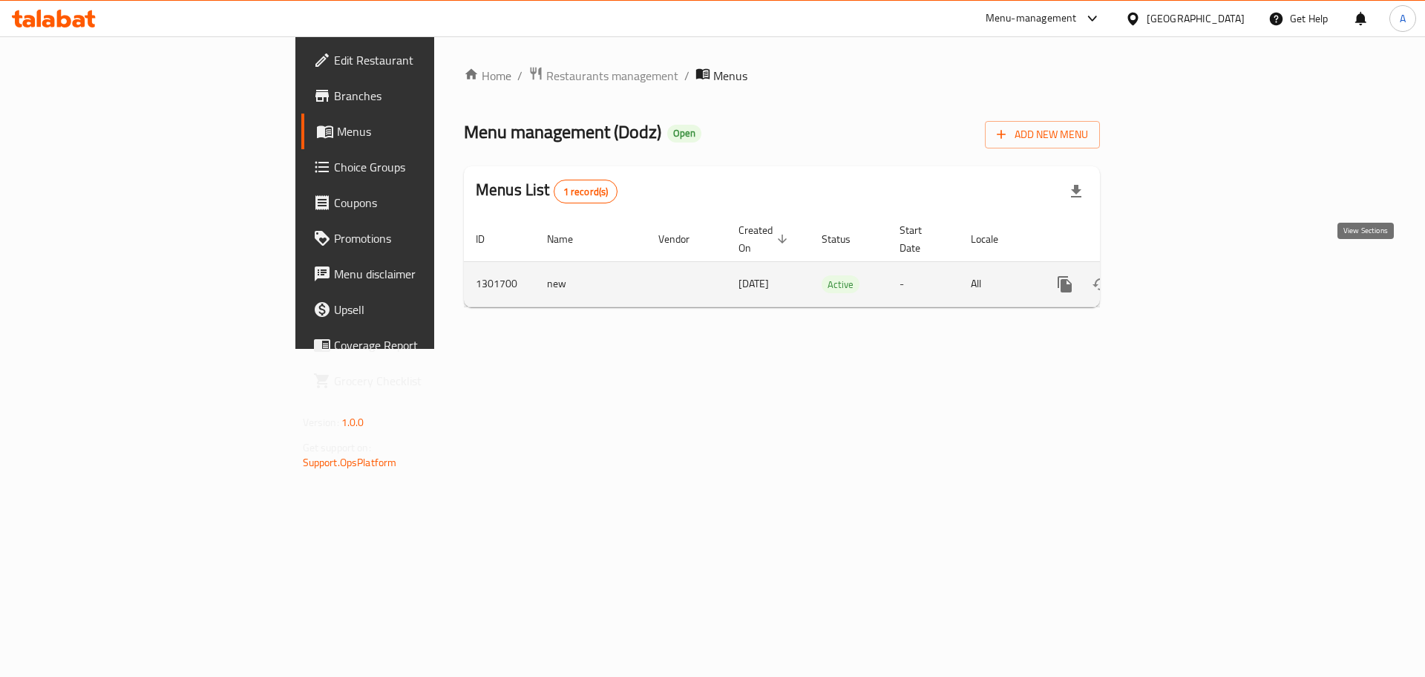
click at [1181, 275] on icon "enhanced table" at bounding box center [1172, 284] width 18 height 18
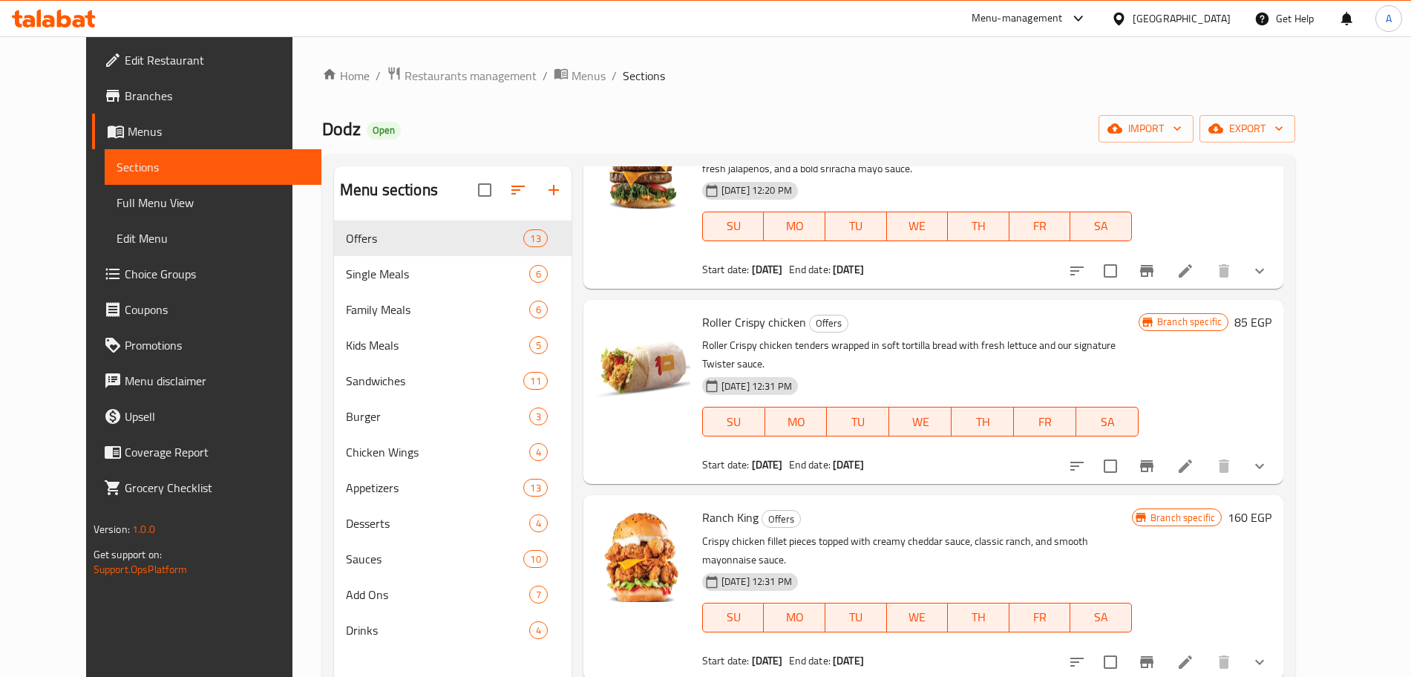
scroll to position [678, 0]
click at [1264, 465] on icon "show more" at bounding box center [1259, 467] width 9 height 5
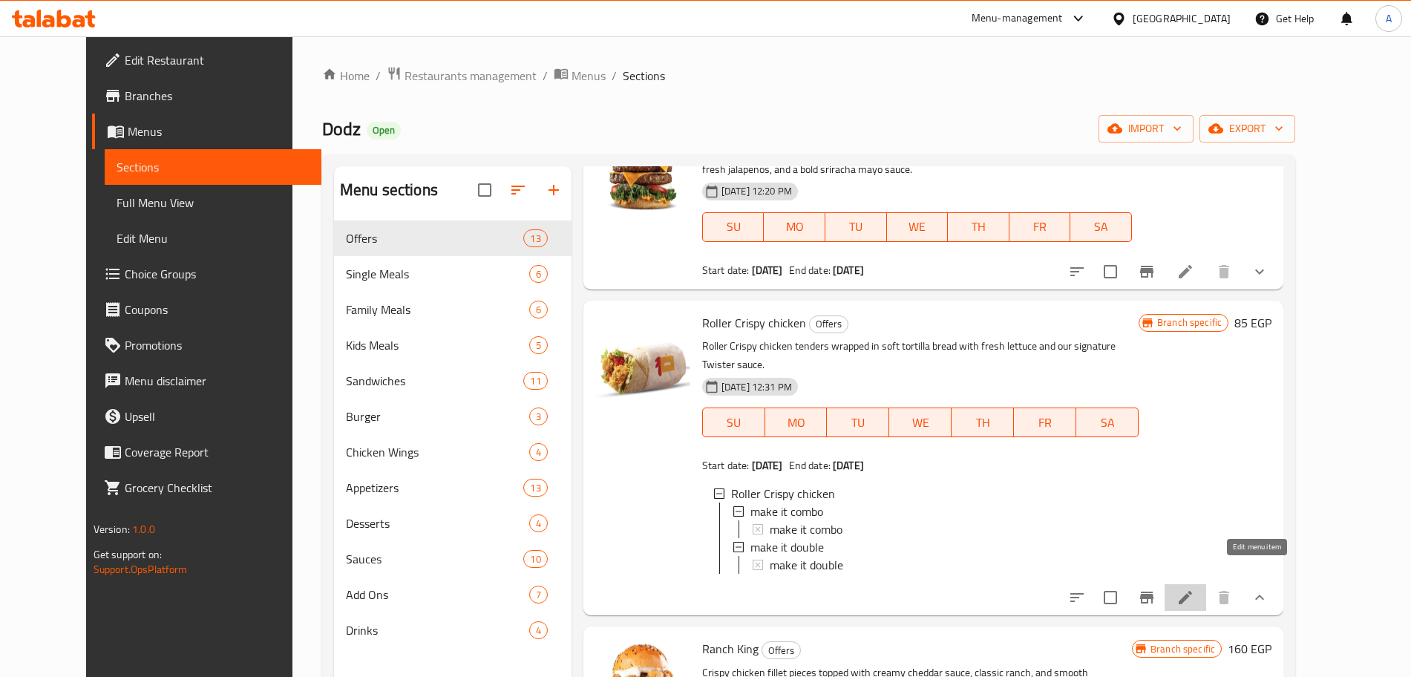
click at [1194, 589] on icon at bounding box center [1186, 598] width 18 height 18
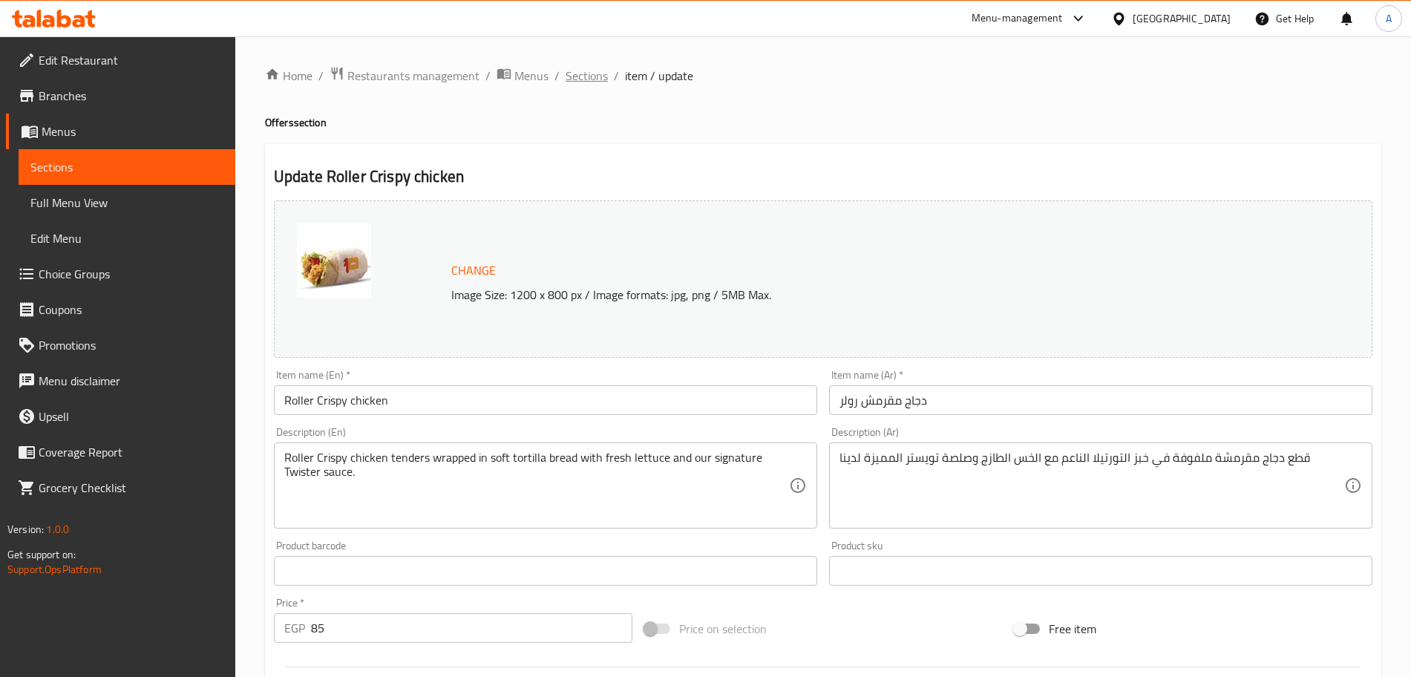
click at [586, 74] on span "Sections" at bounding box center [587, 76] width 42 height 18
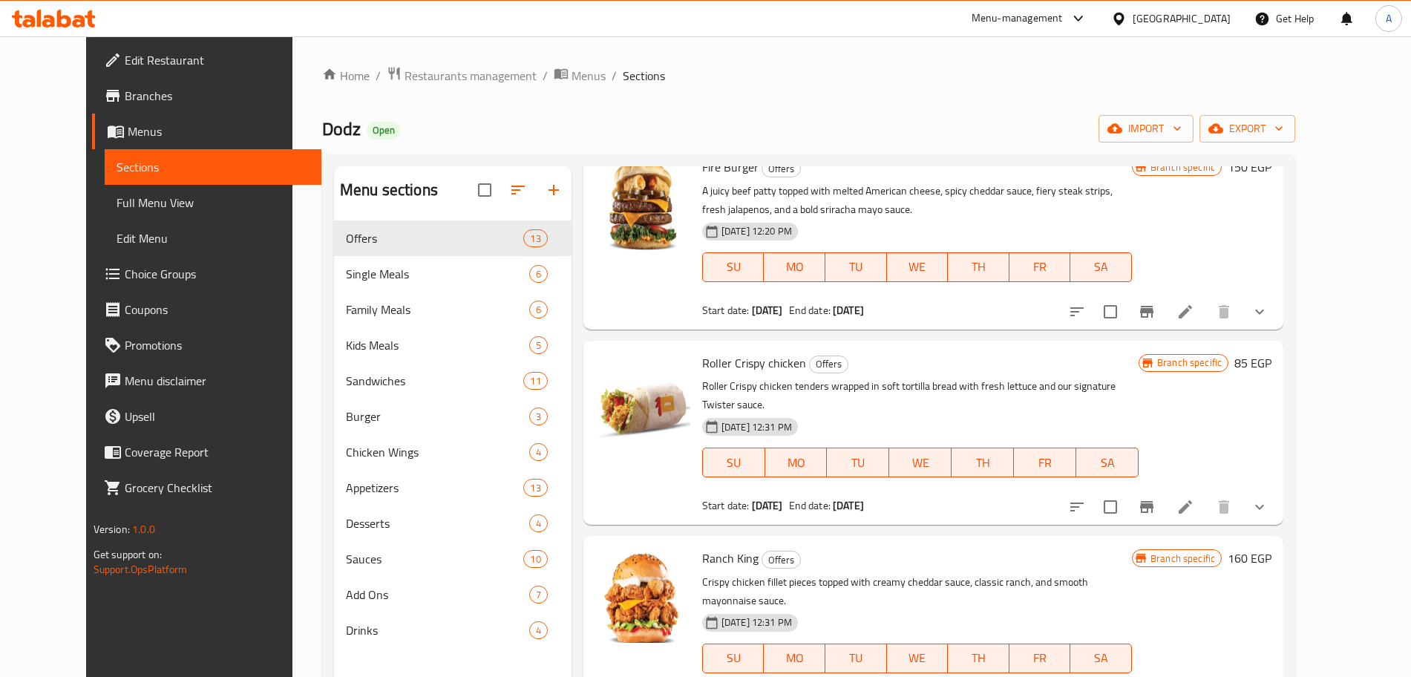
scroll to position [634, 0]
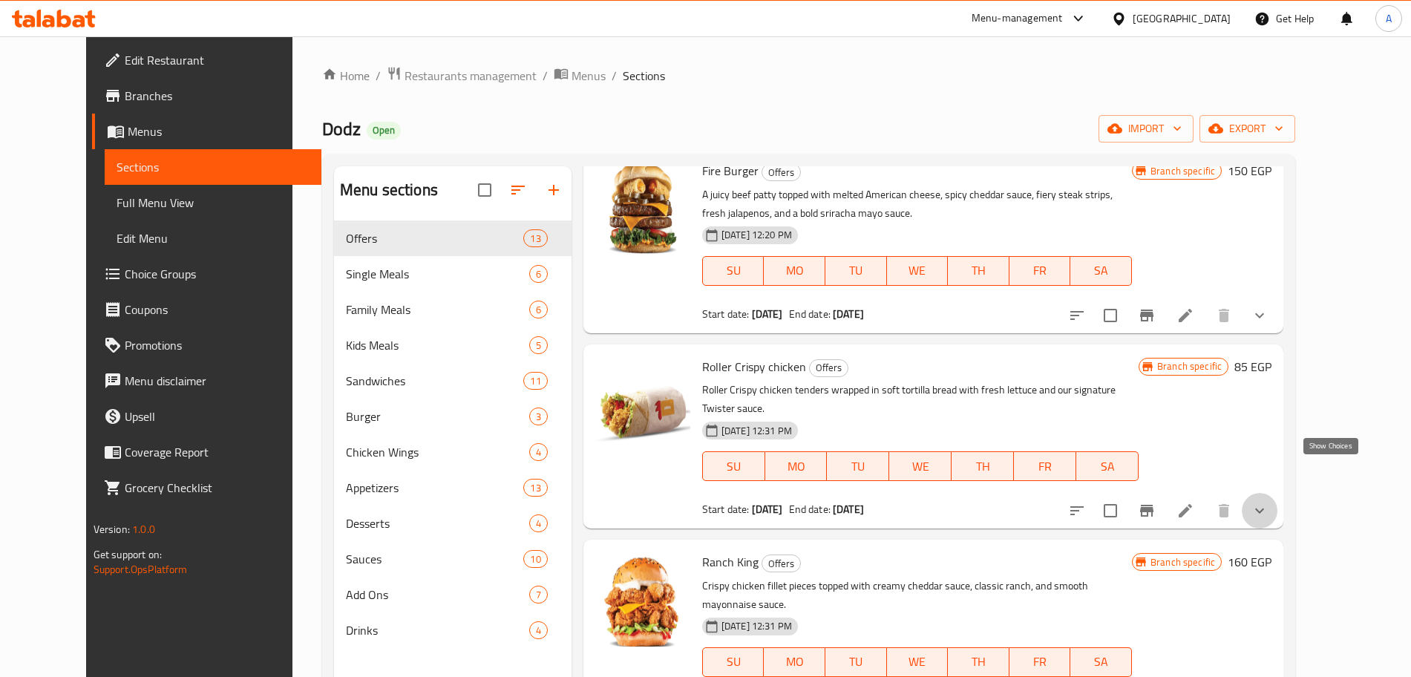
click at [1269, 502] on icon "show more" at bounding box center [1260, 511] width 18 height 18
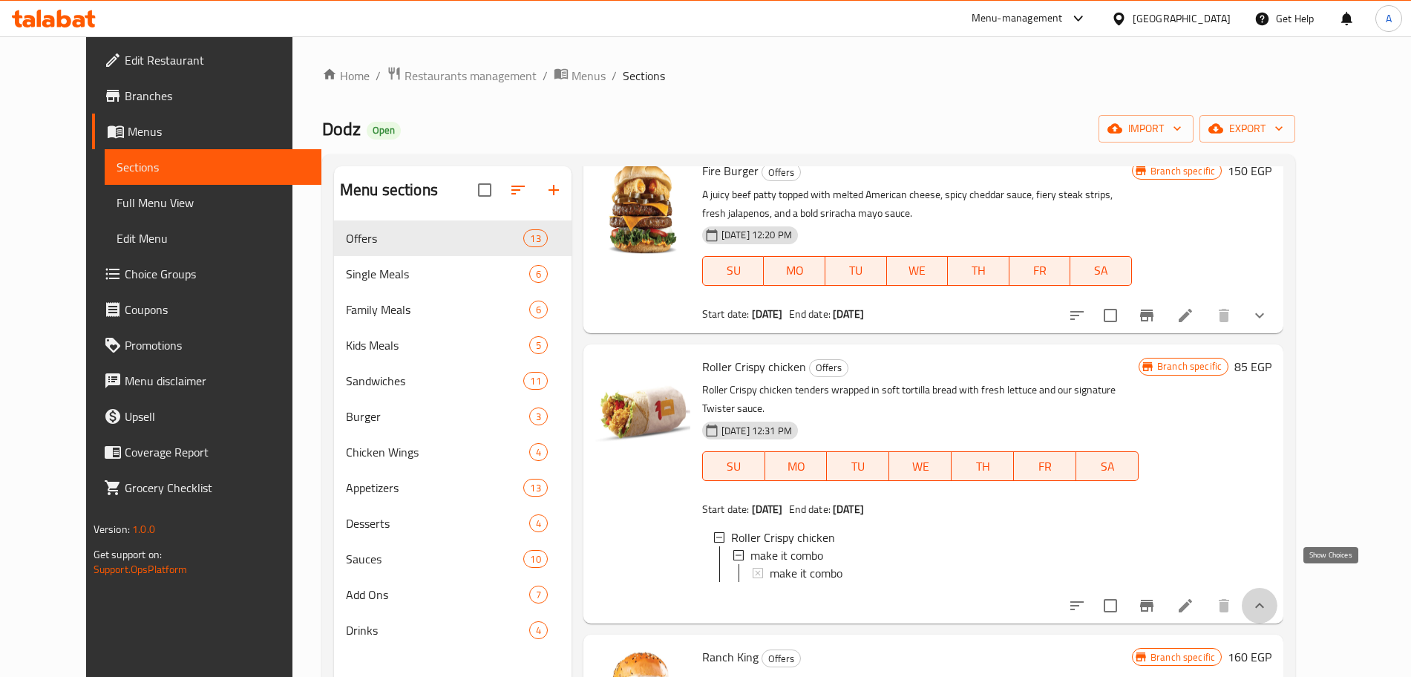
click at [1269, 597] on icon "show more" at bounding box center [1260, 606] width 18 height 18
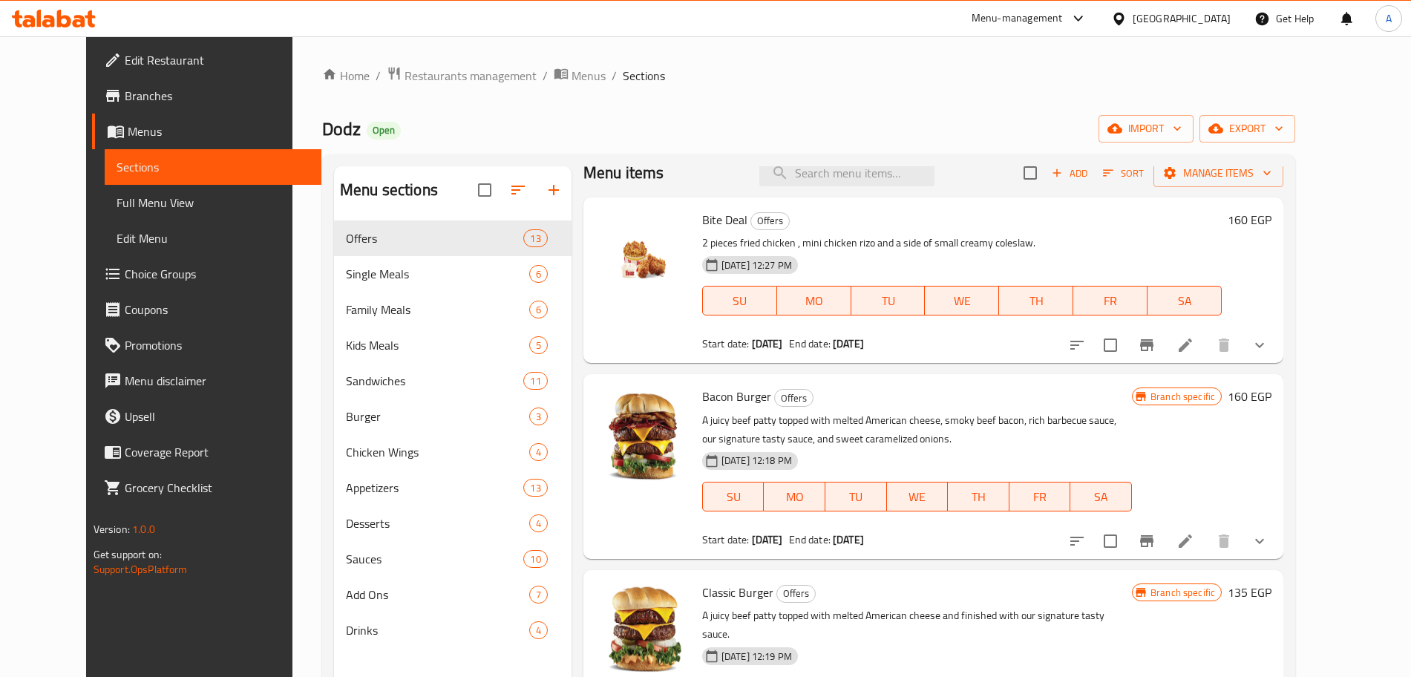
scroll to position [0, 0]
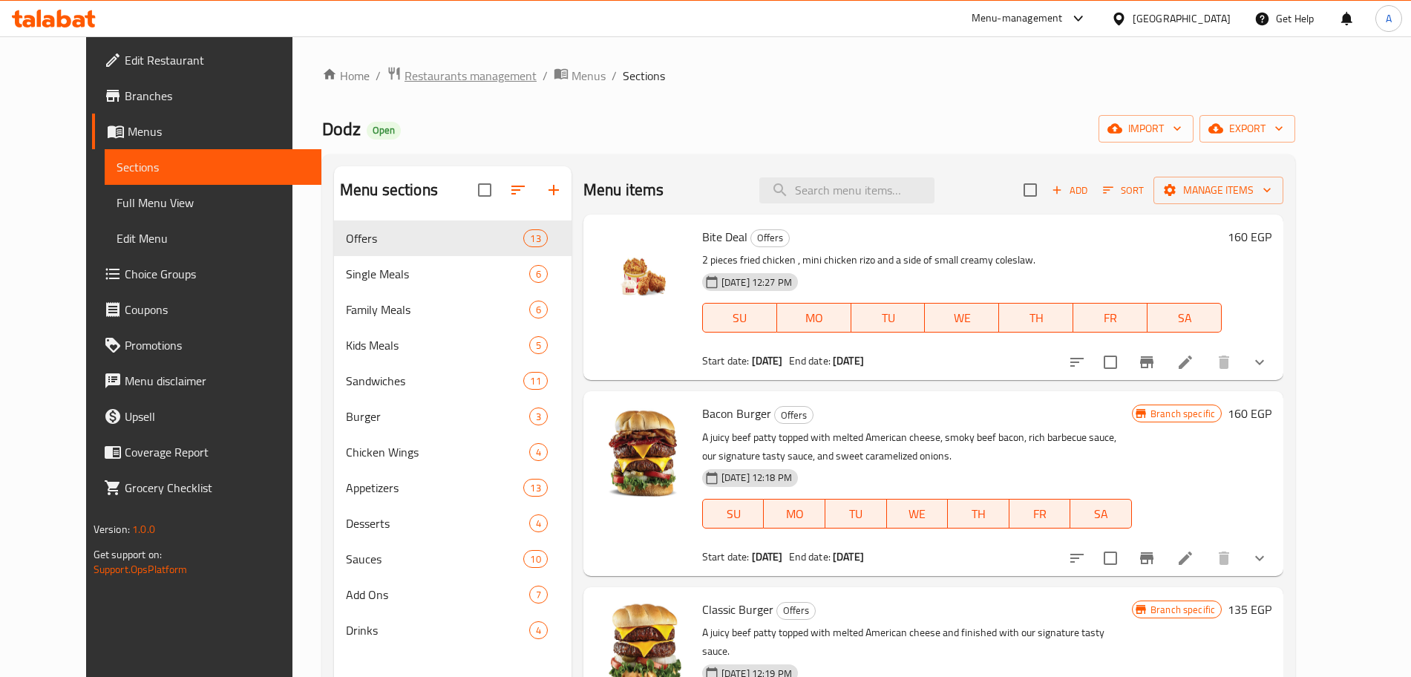
click at [444, 70] on span "Restaurants management" at bounding box center [471, 76] width 132 height 18
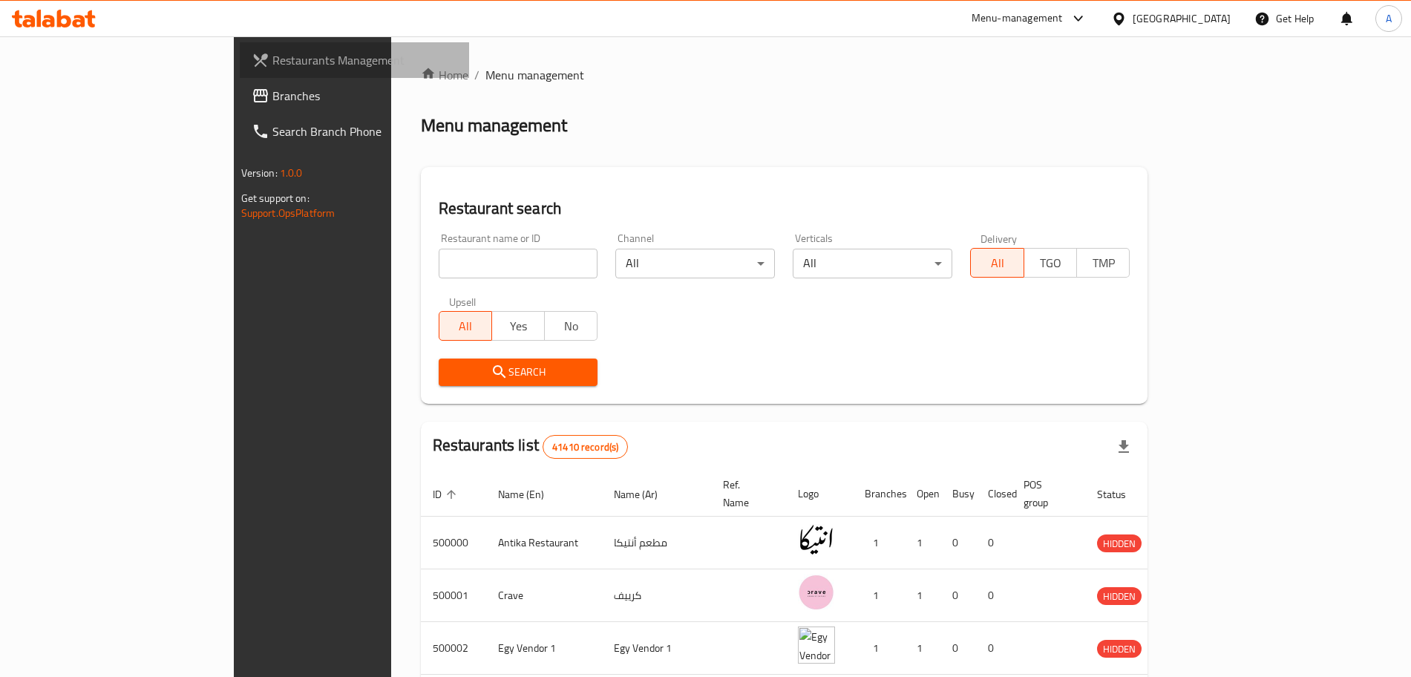
click at [272, 54] on span "Restaurants Management" at bounding box center [364, 60] width 185 height 18
